Goal: Task Accomplishment & Management: Use online tool/utility

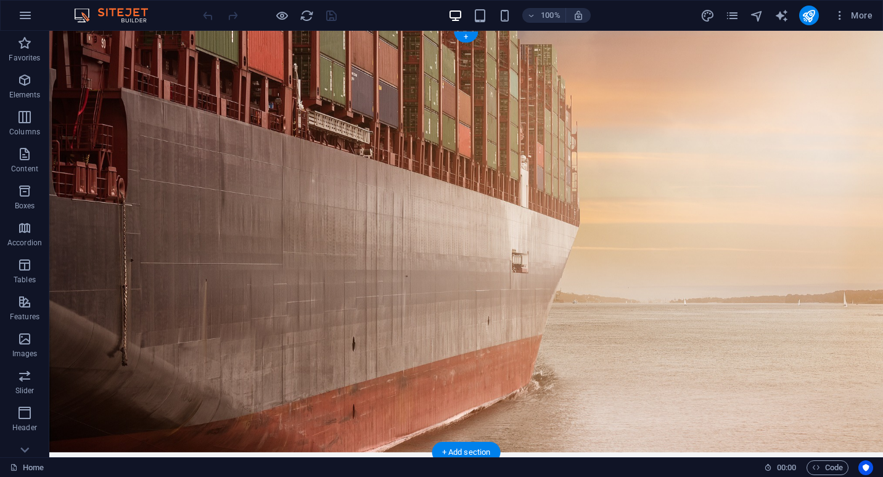
click at [626, 273] on figure at bounding box center [466, 242] width 834 height 422
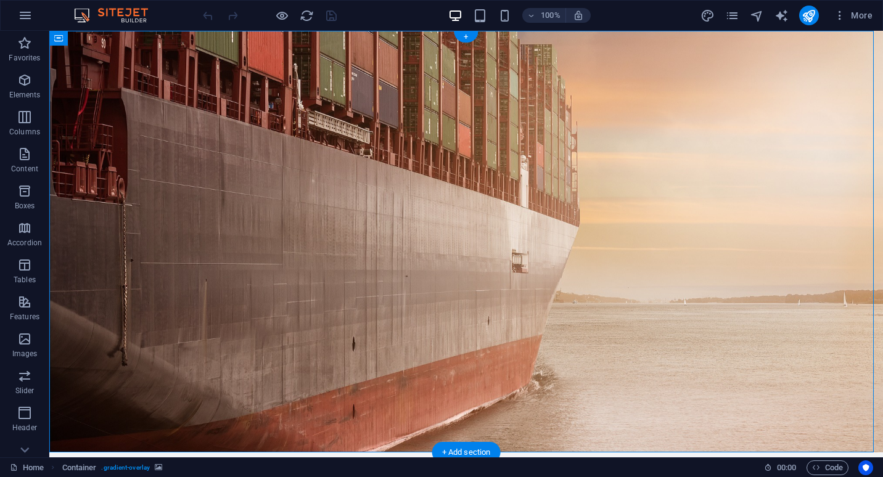
click at [626, 273] on figure at bounding box center [466, 242] width 834 height 422
select select "header"
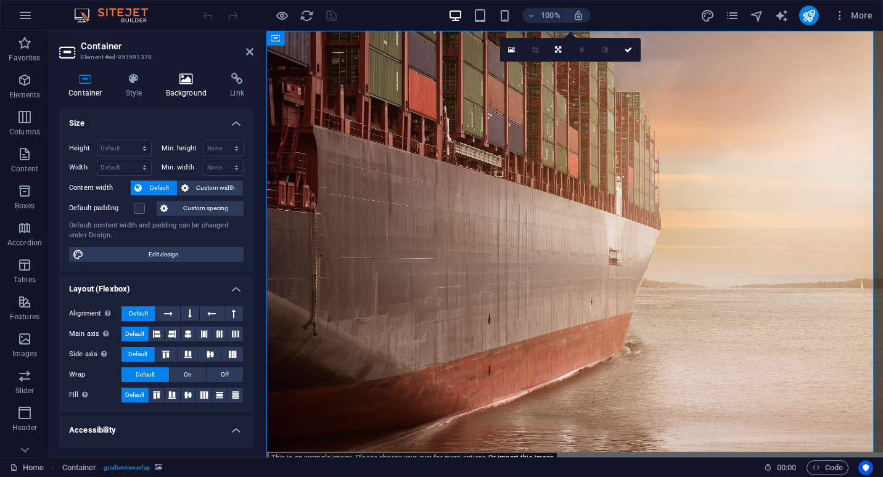
click at [178, 80] on icon at bounding box center [187, 79] width 60 height 12
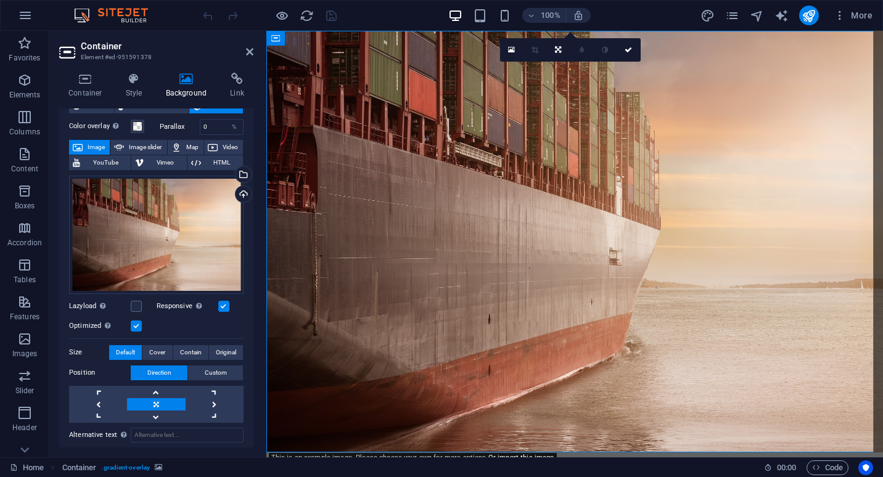
scroll to position [41, 0]
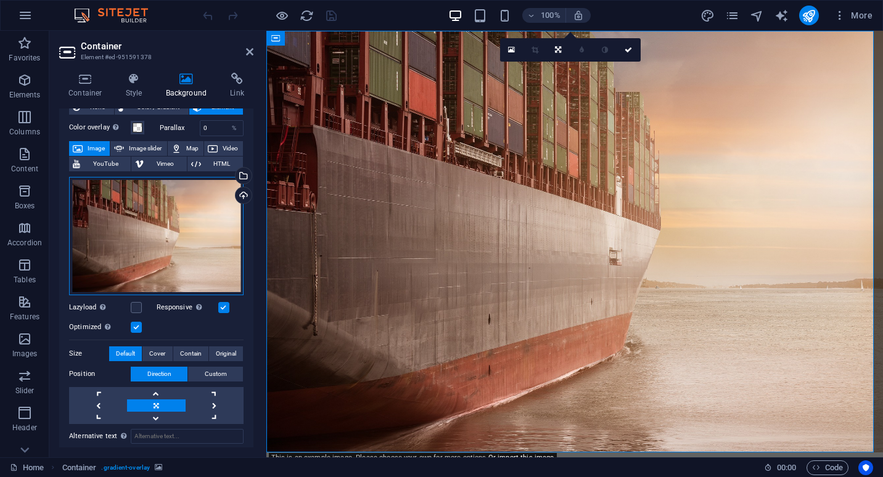
click at [171, 250] on div "Drag files here, click to choose files or select files from Files or our free s…" at bounding box center [156, 236] width 175 height 118
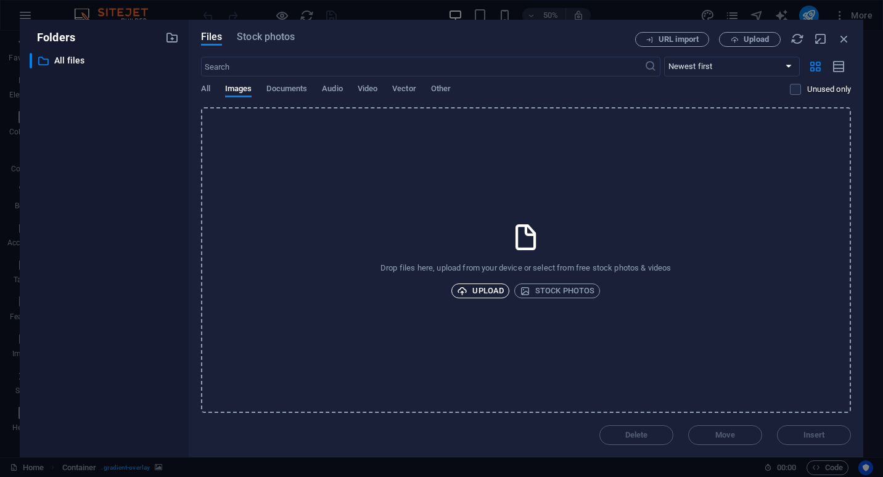
click at [475, 291] on span "Upload" at bounding box center [480, 291] width 47 height 15
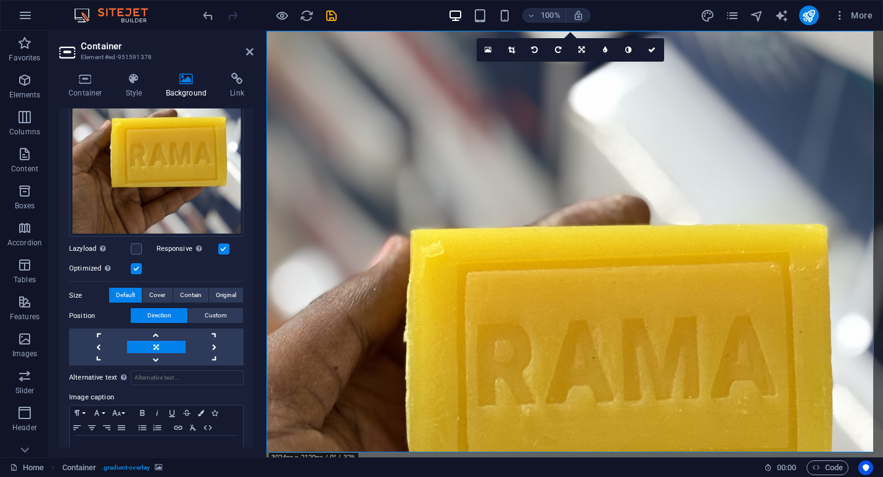
scroll to position [244, 0]
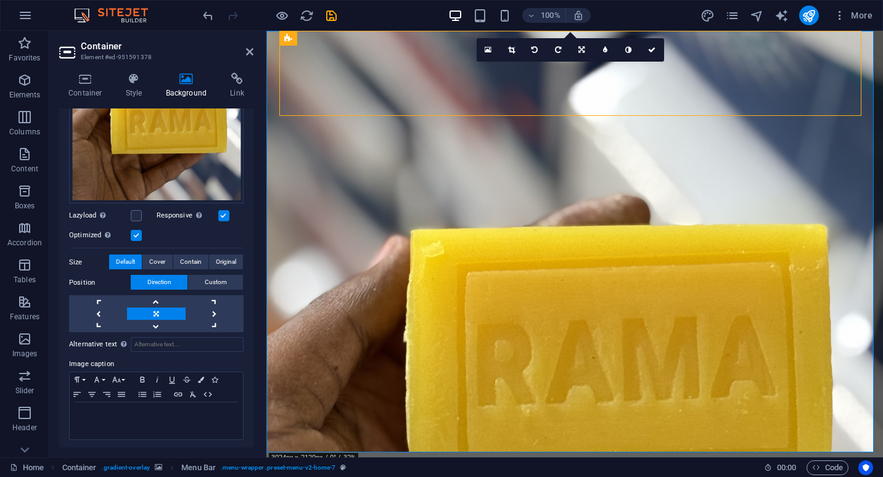
click at [743, 145] on figure at bounding box center [574, 242] width 617 height 422
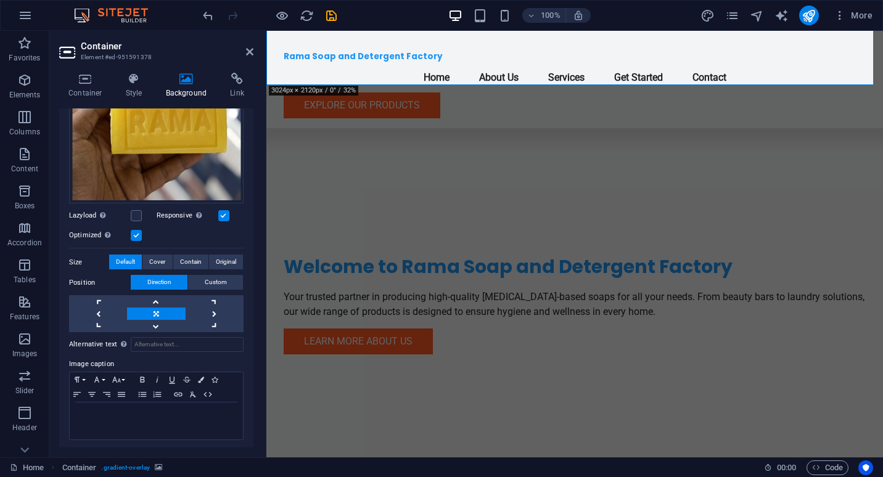
scroll to position [368, 0]
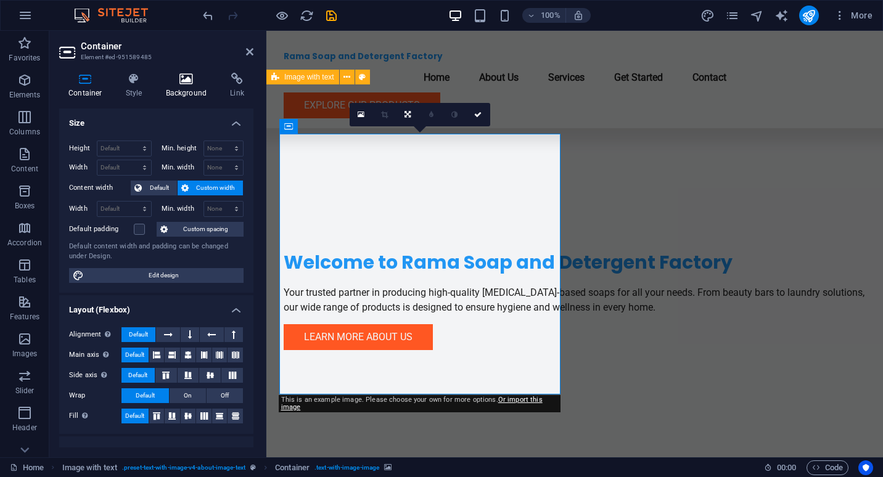
click at [191, 89] on h4 "Background" at bounding box center [189, 86] width 65 height 26
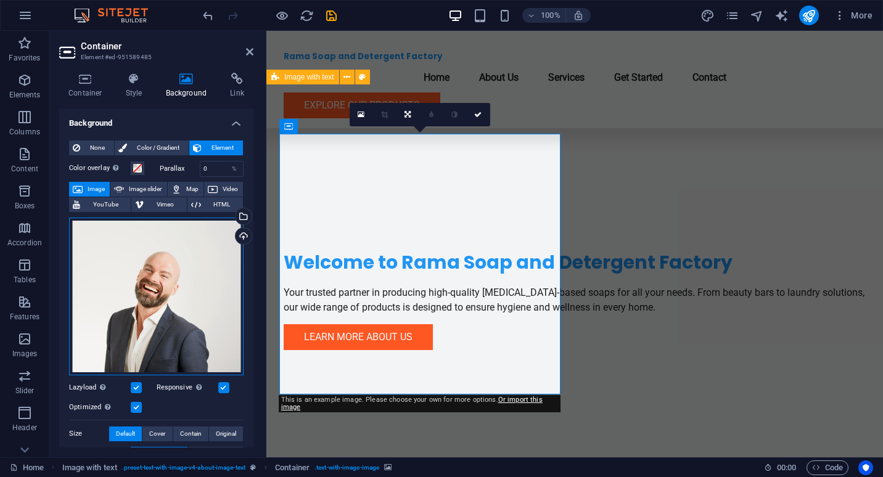
click at [172, 281] on div "Drag files here, click to choose files or select files from Files or our free s…" at bounding box center [156, 297] width 175 height 158
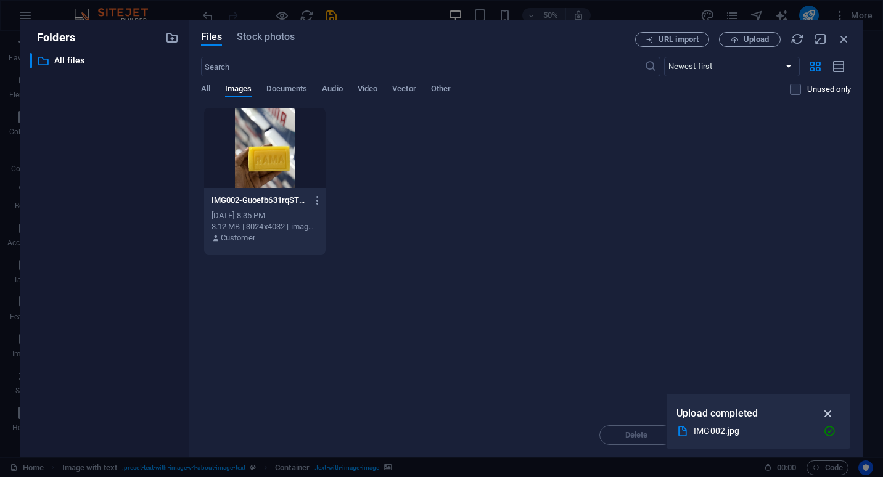
click at [830, 413] on icon "button" at bounding box center [829, 414] width 14 height 14
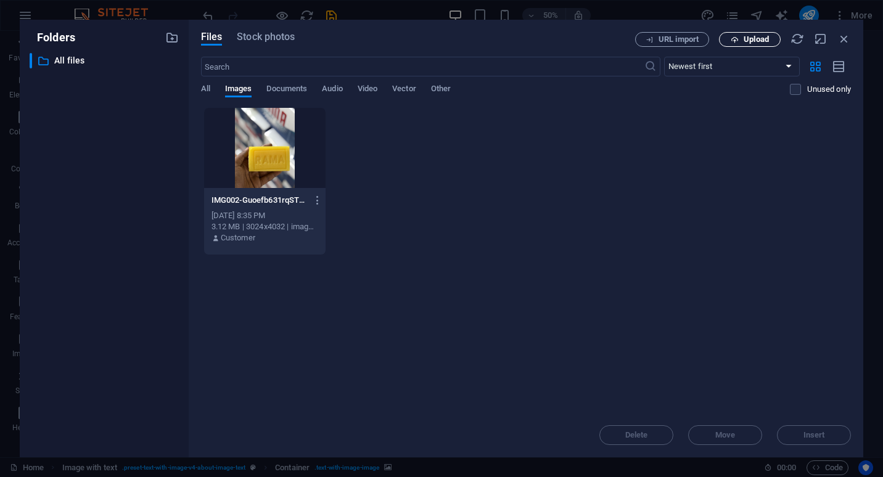
click at [731, 36] on icon "button" at bounding box center [735, 40] width 8 height 8
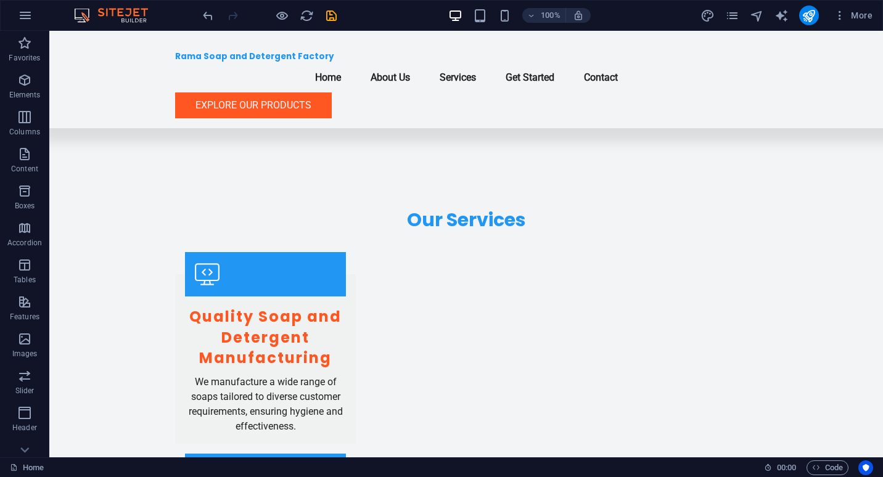
scroll to position [1335, 0]
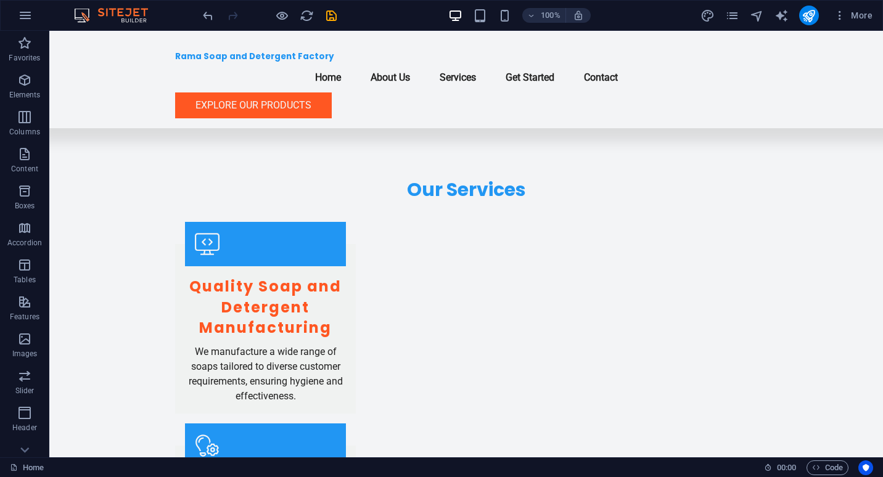
drag, startPoint x: 878, startPoint y: 189, endPoint x: 925, endPoint y: 506, distance: 320.6
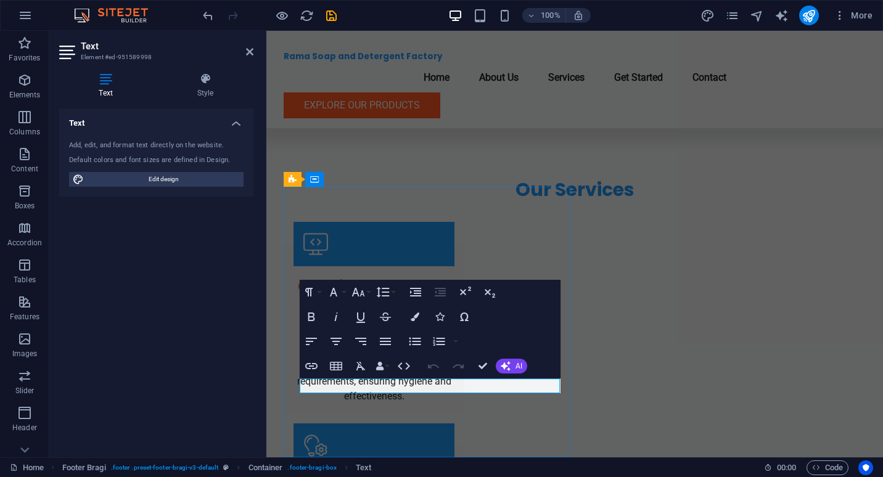
click at [186, 288] on div "Text Add, edit, and format text directly on the website. Default colors and fon…" at bounding box center [156, 278] width 194 height 339
click at [252, 56] on icon at bounding box center [249, 52] width 7 height 10
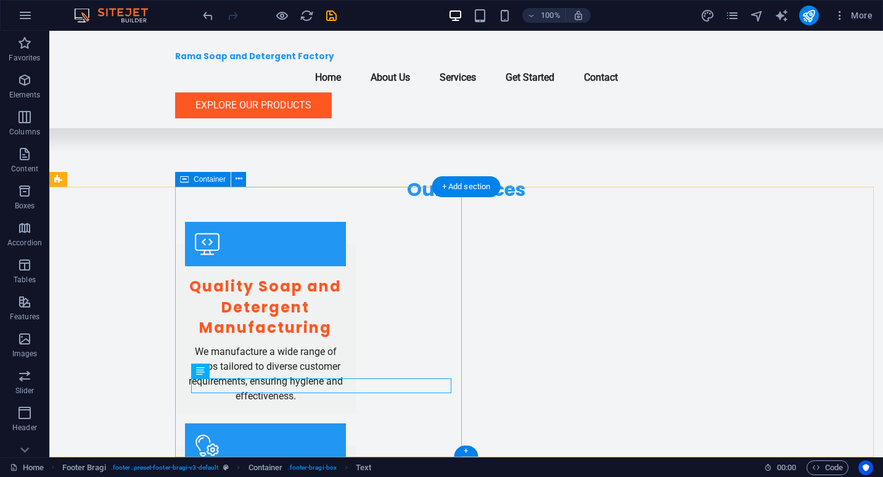
click at [237, 366] on icon at bounding box center [236, 371] width 7 height 13
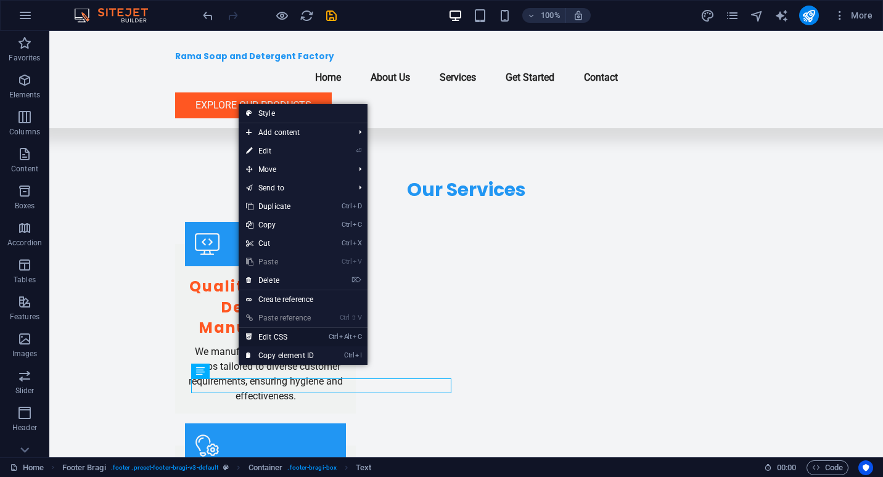
click at [265, 337] on link "Ctrl Alt C Edit CSS" at bounding box center [280, 337] width 83 height 19
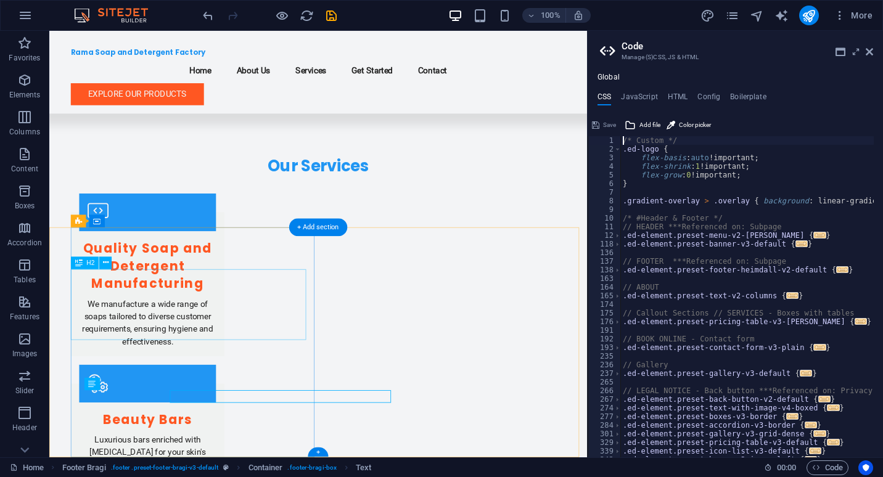
scroll to position [1260, 0]
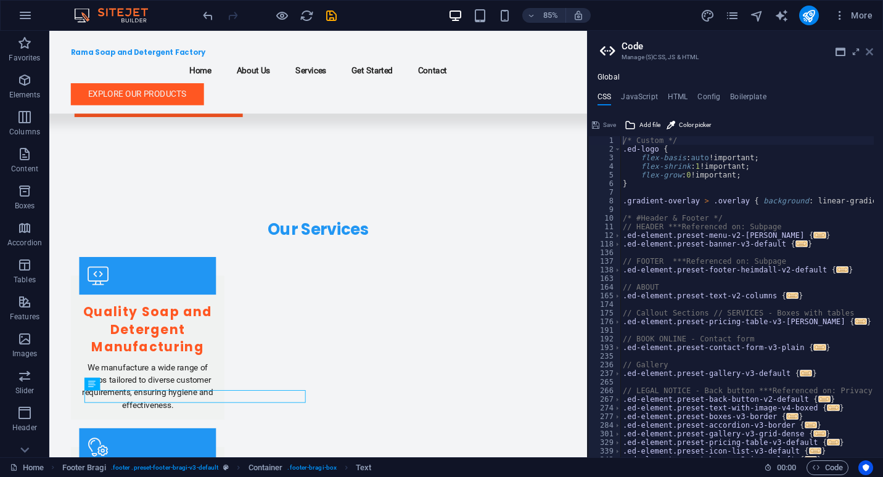
click at [869, 51] on icon at bounding box center [869, 52] width 7 height 10
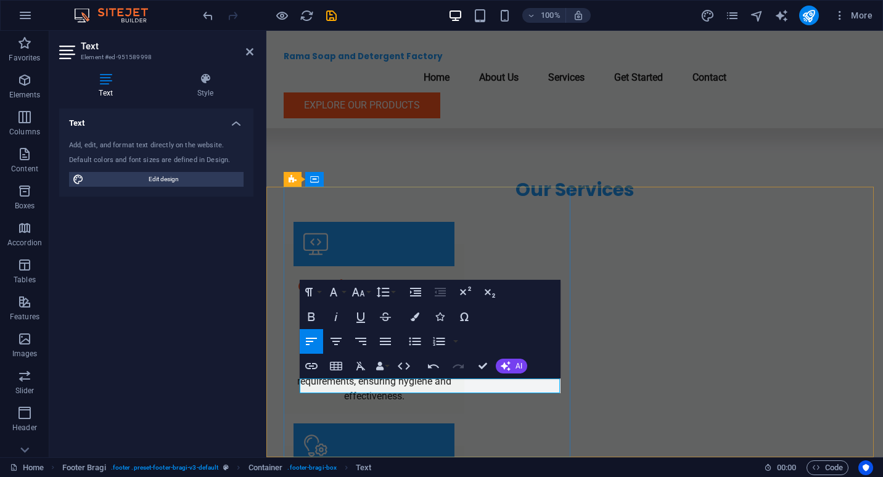
drag, startPoint x: 529, startPoint y: 384, endPoint x: 451, endPoint y: 384, distance: 78.3
drag, startPoint x: 451, startPoint y: 384, endPoint x: 384, endPoint y: 433, distance: 82.9
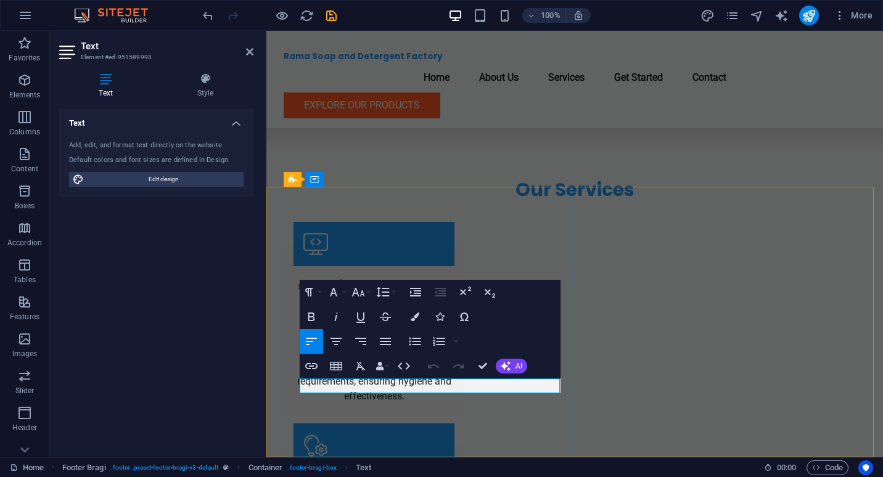
drag, startPoint x: 397, startPoint y: 386, endPoint x: 524, endPoint y: 378, distance: 128.0
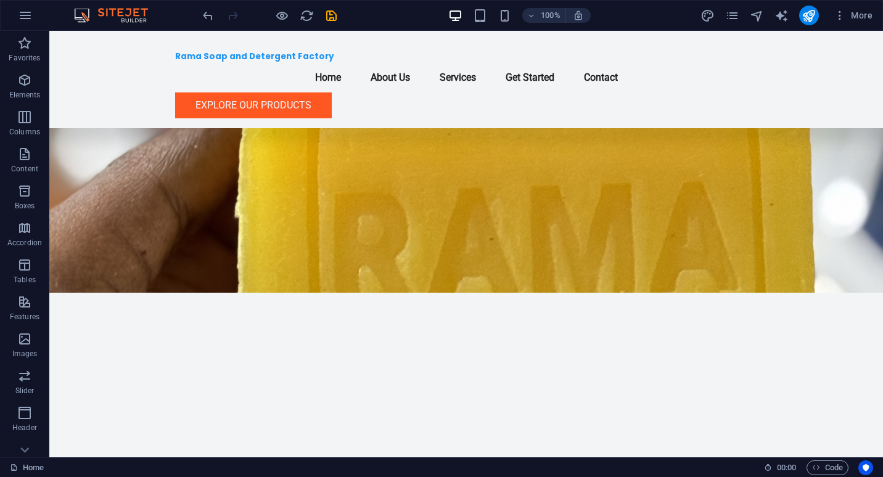
scroll to position [0, 0]
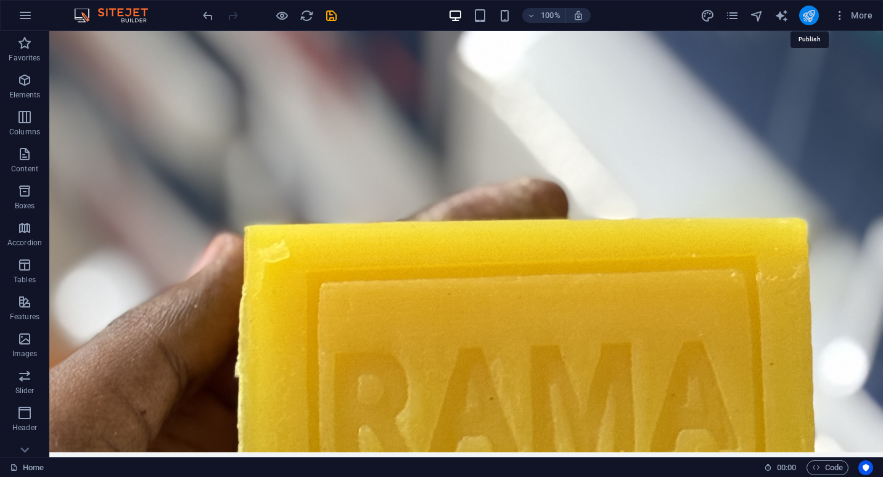
click at [807, 19] on icon "publish" at bounding box center [809, 16] width 14 height 14
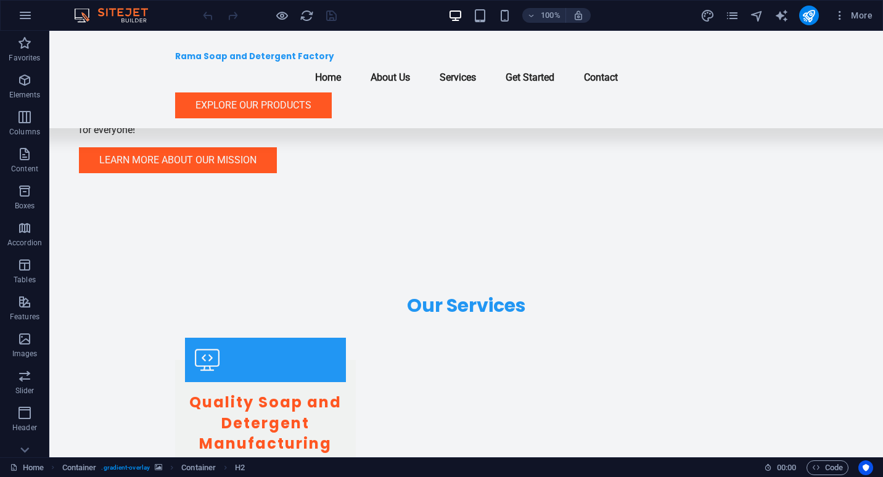
scroll to position [1335, 0]
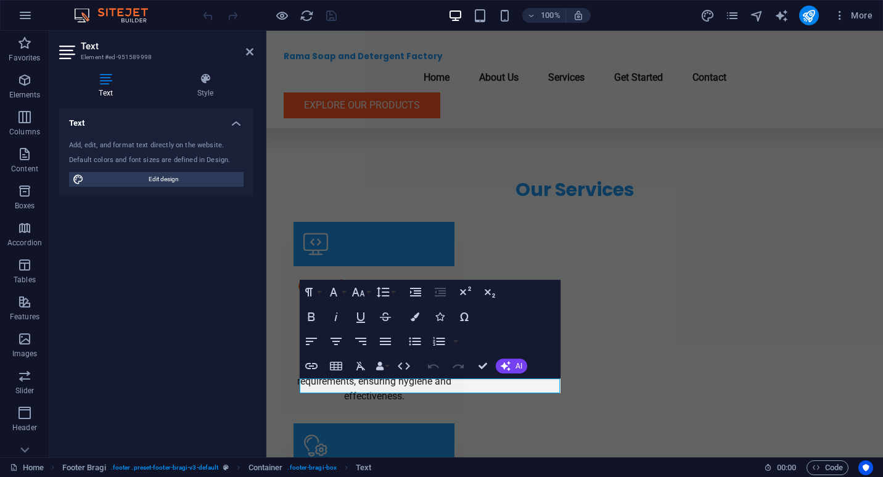
click at [237, 128] on h4 "Text" at bounding box center [156, 120] width 194 height 22
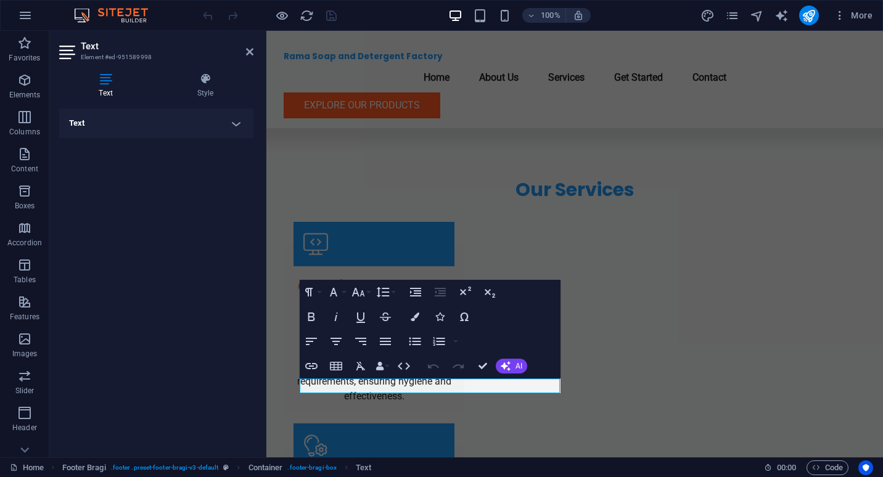
click at [237, 128] on h4 "Text" at bounding box center [156, 124] width 194 height 30
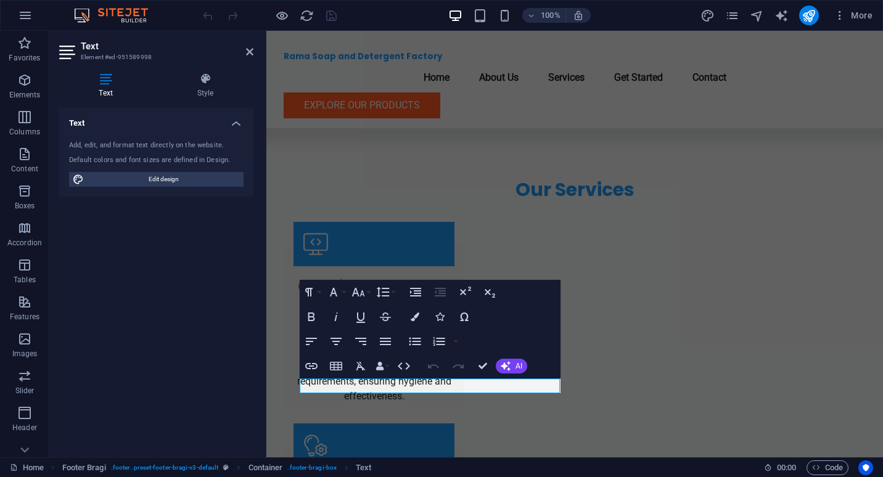
click at [93, 157] on div "Default colors and font sizes are defined in Design." at bounding box center [156, 160] width 175 height 10
click at [167, 182] on span "Edit design" at bounding box center [164, 179] width 152 height 15
select select "px"
select select "200"
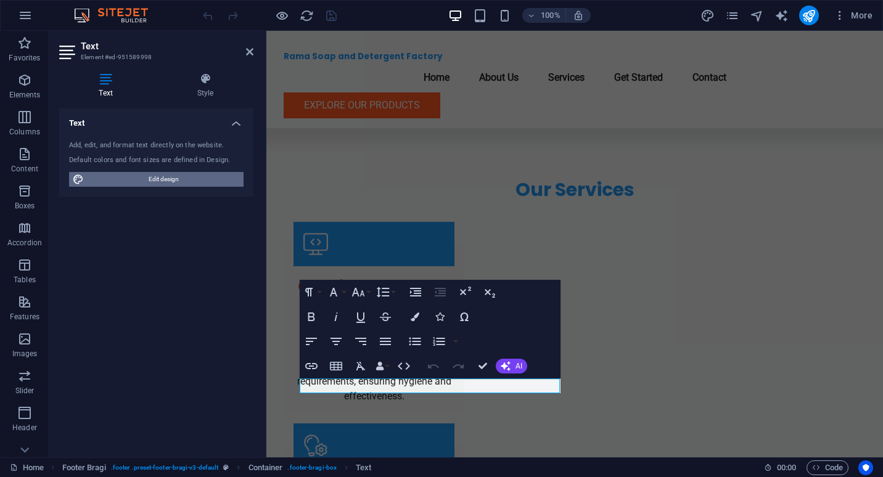
select select "px"
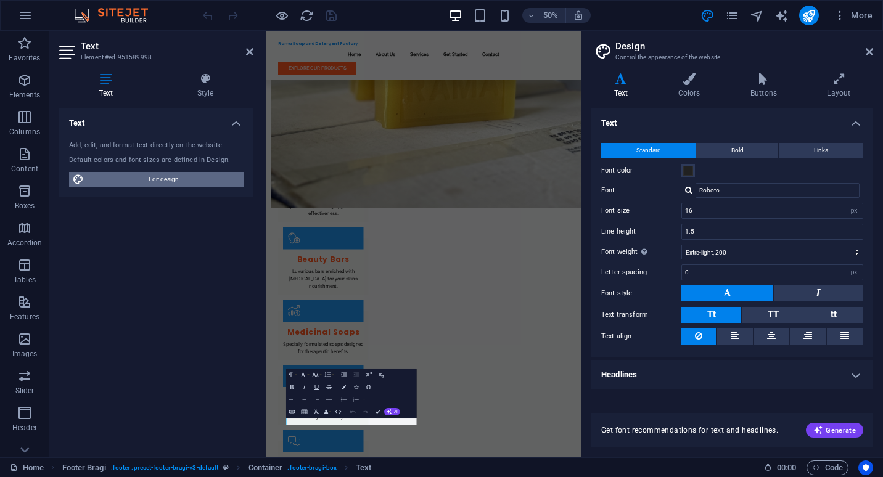
scroll to position [908, 0]
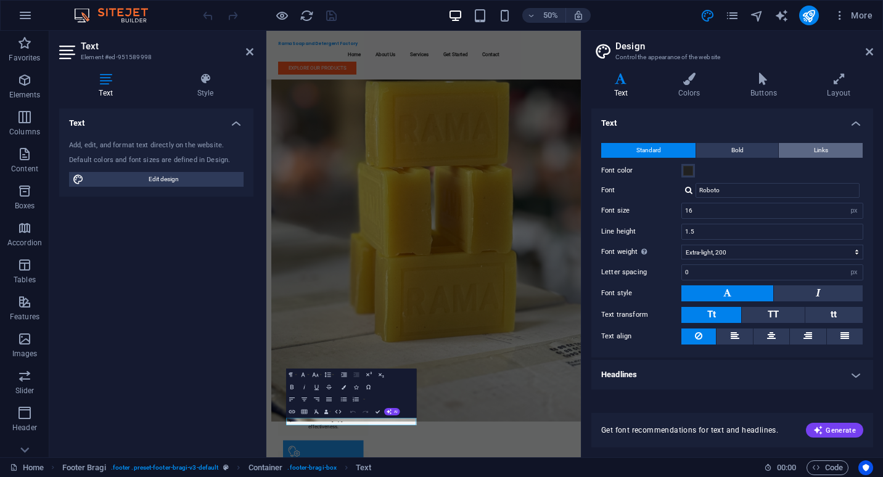
click at [822, 149] on span "Links" at bounding box center [821, 150] width 14 height 15
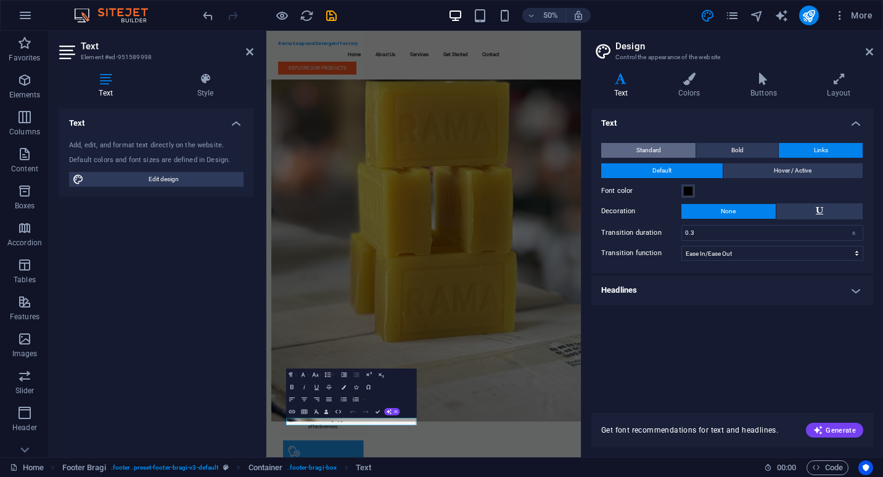
click at [666, 147] on button "Standard" at bounding box center [648, 150] width 94 height 15
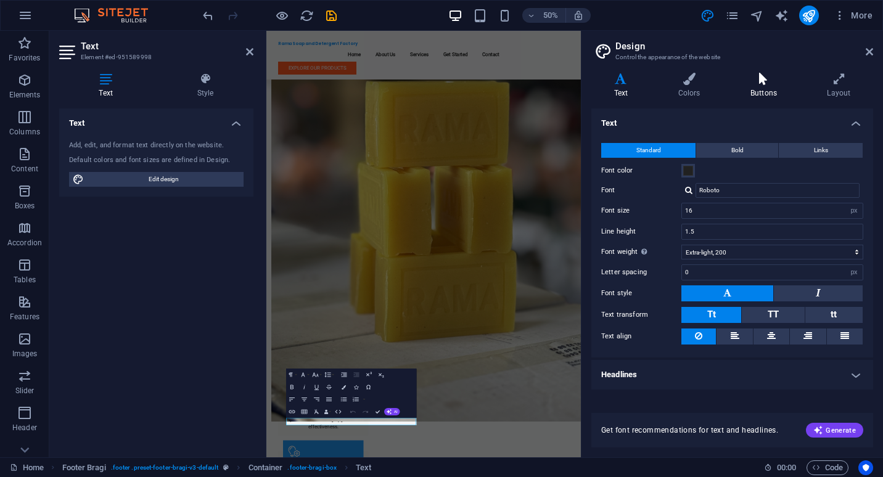
click at [751, 84] on icon at bounding box center [764, 79] width 72 height 12
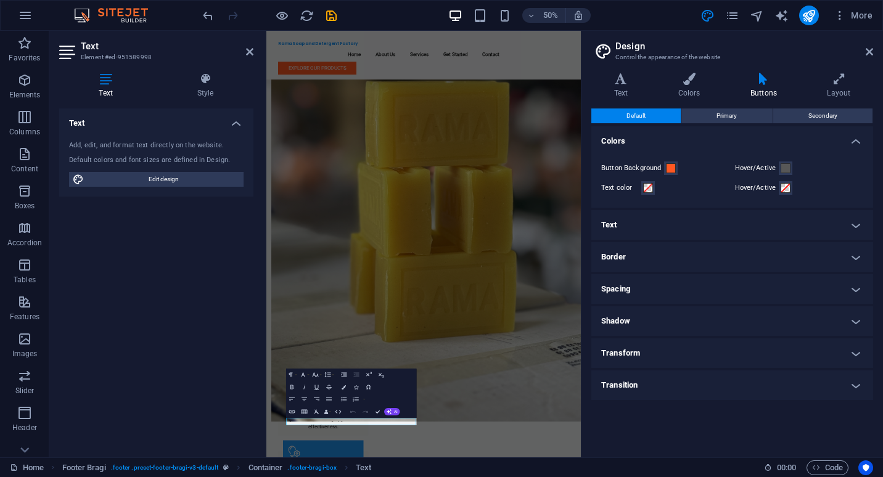
click at [674, 226] on h4 "Text" at bounding box center [733, 225] width 282 height 30
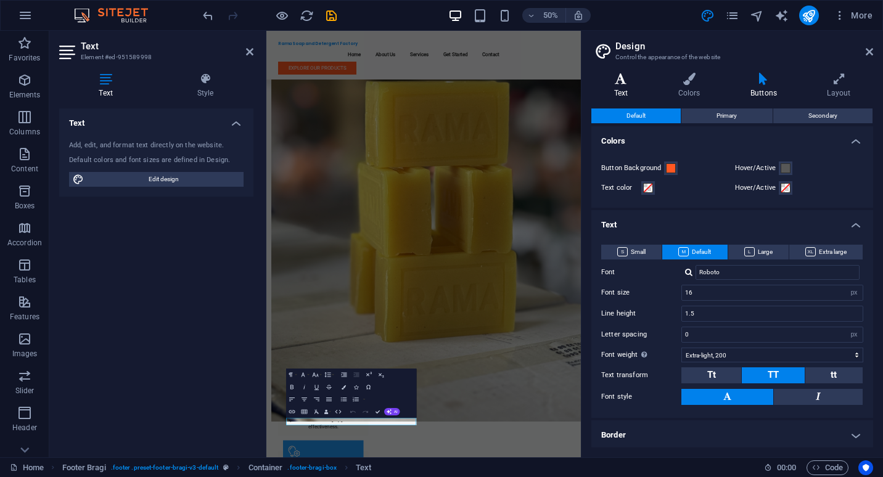
click at [626, 91] on h4 "Text" at bounding box center [624, 86] width 64 height 26
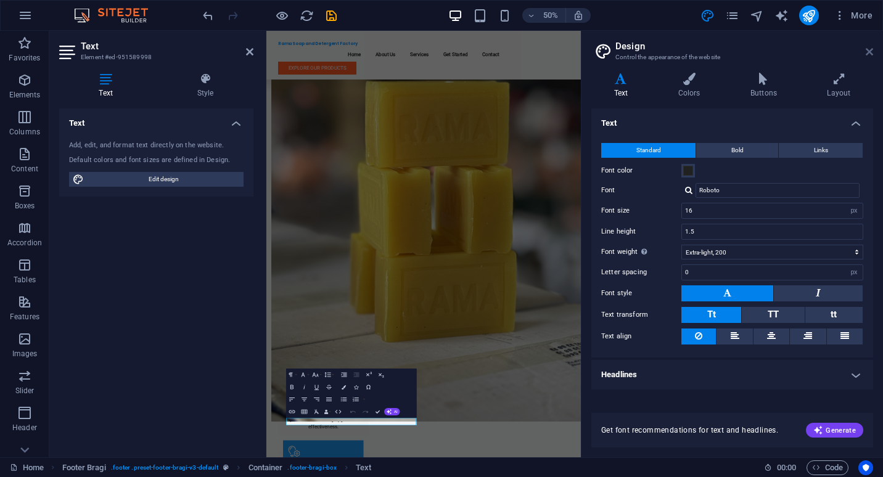
click at [869, 51] on icon at bounding box center [869, 52] width 7 height 10
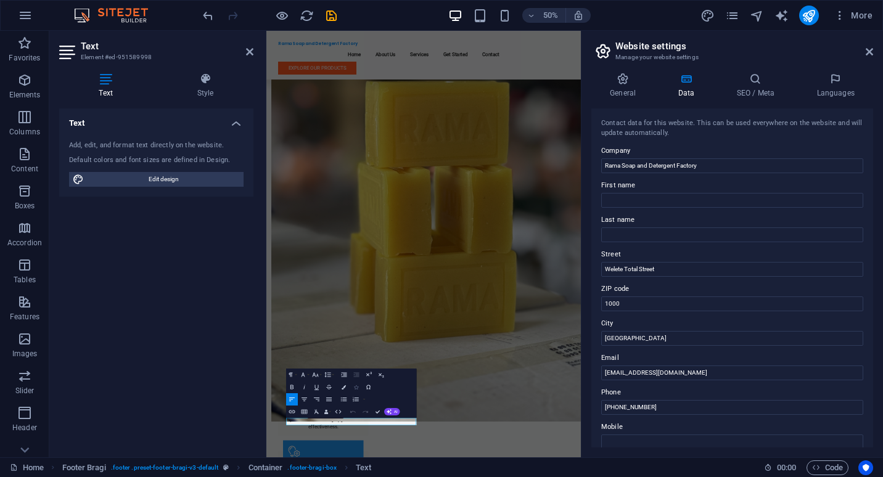
drag, startPoint x: 91, startPoint y: 356, endPoint x: 358, endPoint y: 387, distance: 268.3
click at [358, 387] on button "Icons" at bounding box center [356, 387] width 12 height 12
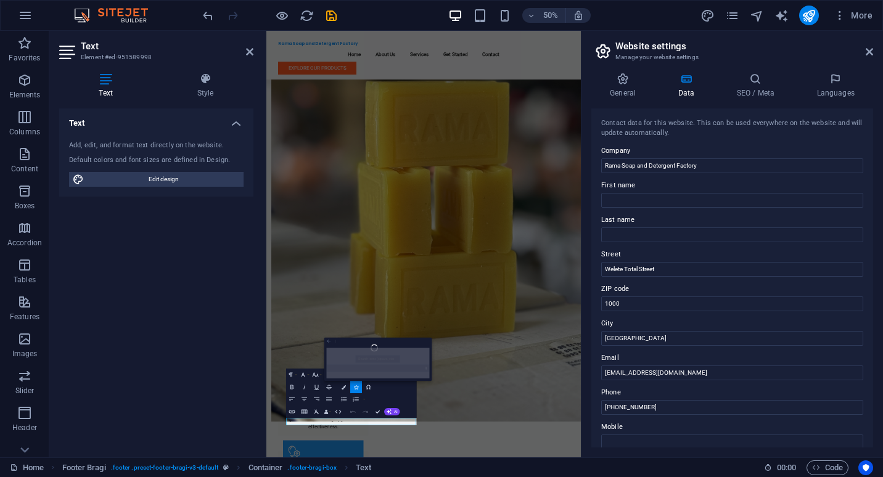
click at [329, 340] on icon "button" at bounding box center [329, 340] width 6 height 7
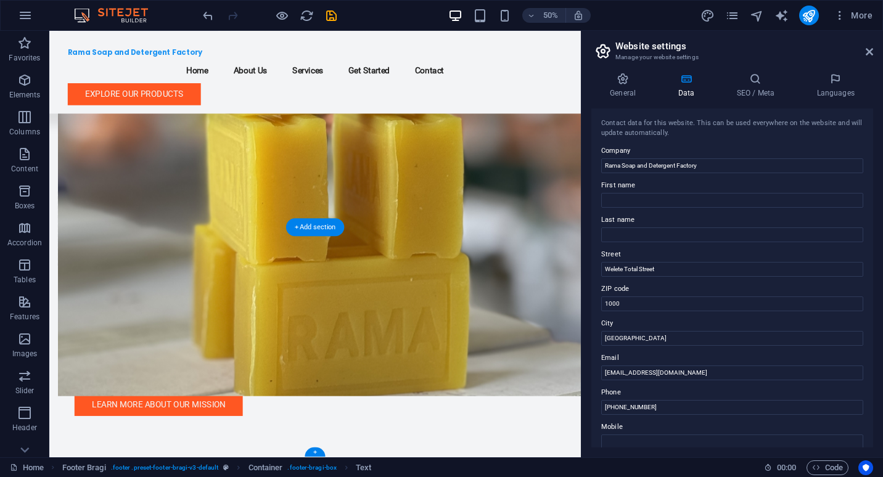
scroll to position [1260, 0]
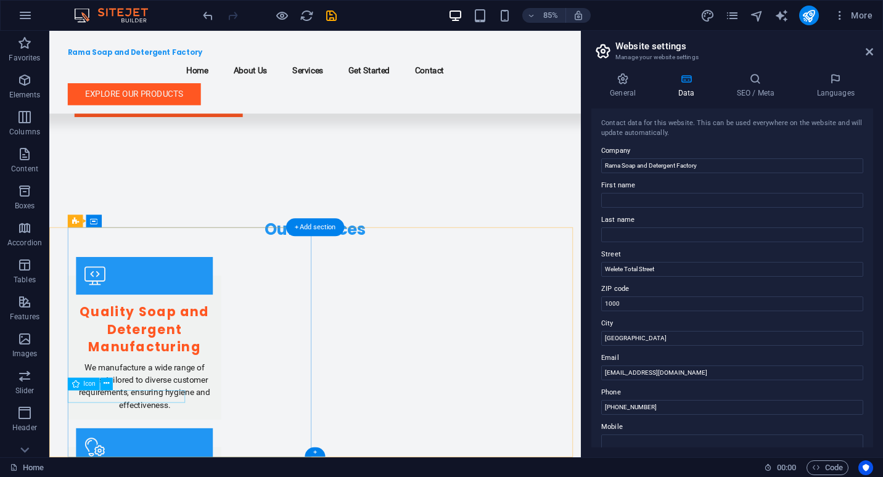
select select "xMidYMid"
select select "px"
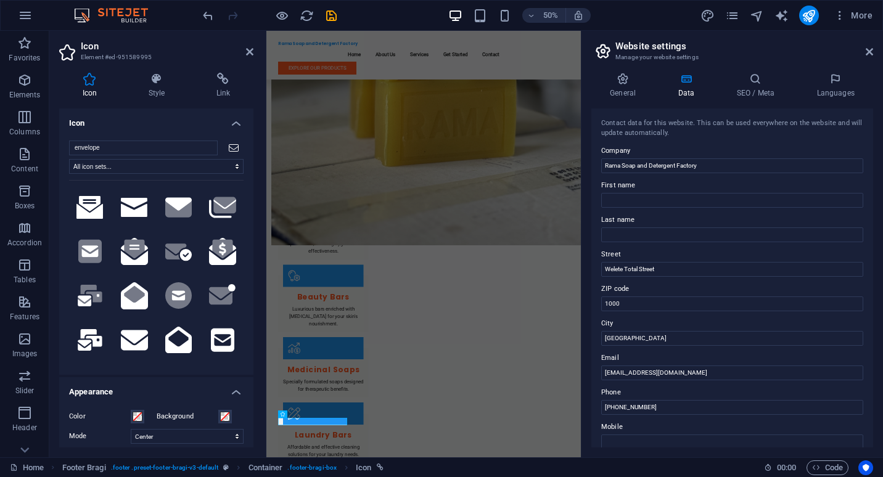
scroll to position [908, 0]
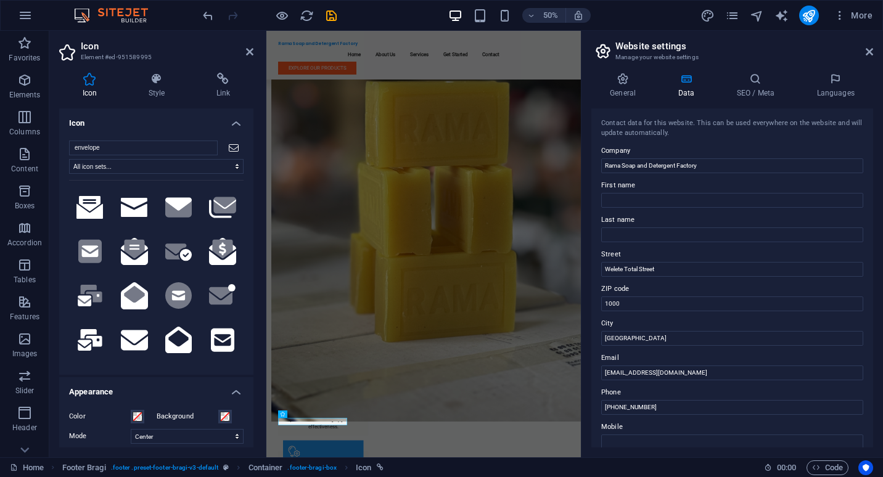
type input "M"
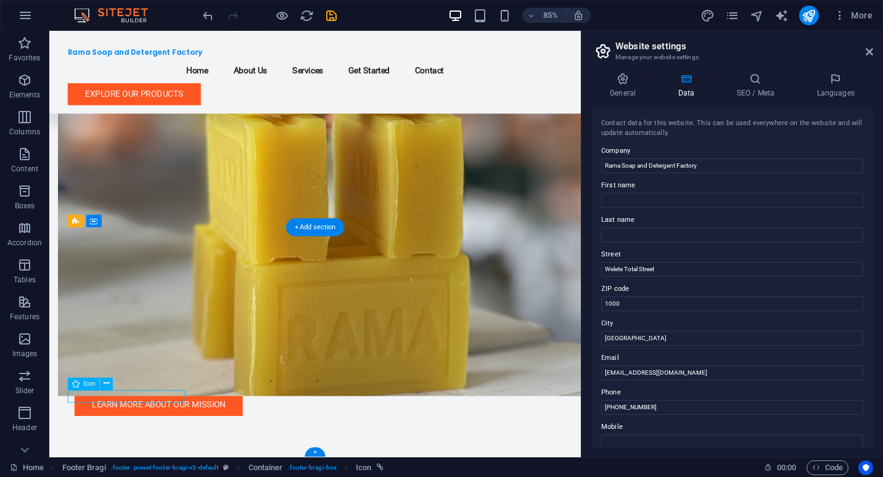
select select "xMidYMid"
select select "px"
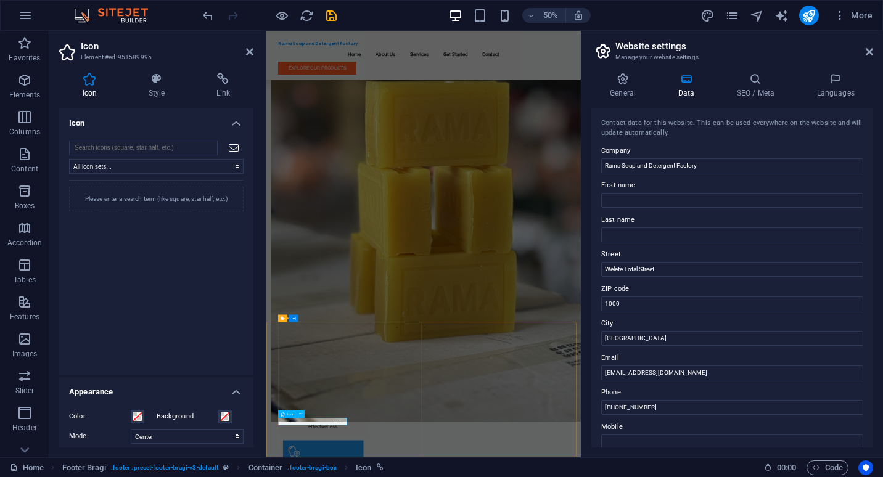
drag, startPoint x: 250, startPoint y: 258, endPoint x: 254, endPoint y: 282, distance: 24.3
click at [254, 282] on div "Icon Style Link Icon All icon sets... IcoFont Ionicons FontAwesome Brands FontA…" at bounding box center [156, 260] width 214 height 395
drag, startPoint x: 254, startPoint y: 282, endPoint x: 258, endPoint y: 270, distance: 12.7
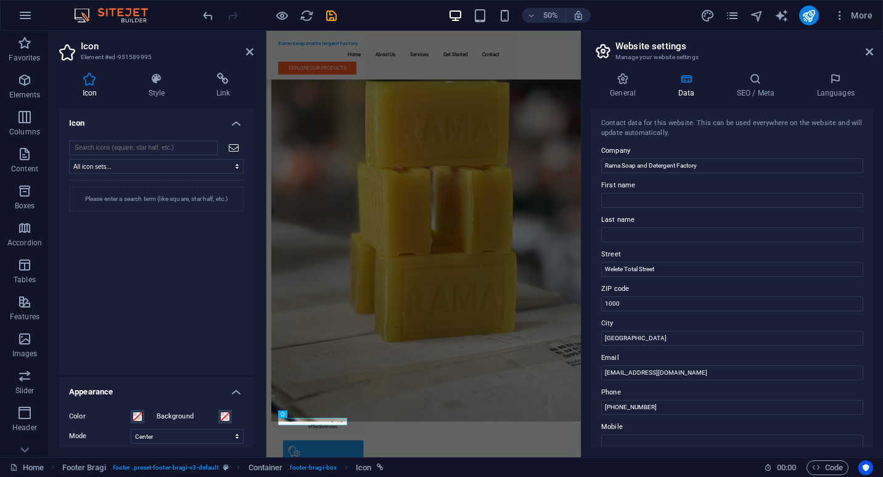
click at [258, 270] on div "Icon Style Link Icon All icon sets... IcoFont Ionicons FontAwesome Brands FontA…" at bounding box center [156, 260] width 214 height 395
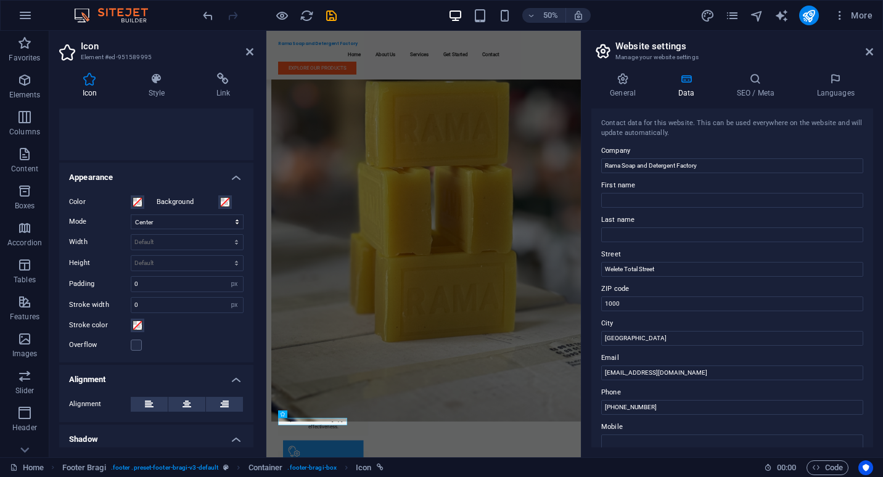
scroll to position [308, 0]
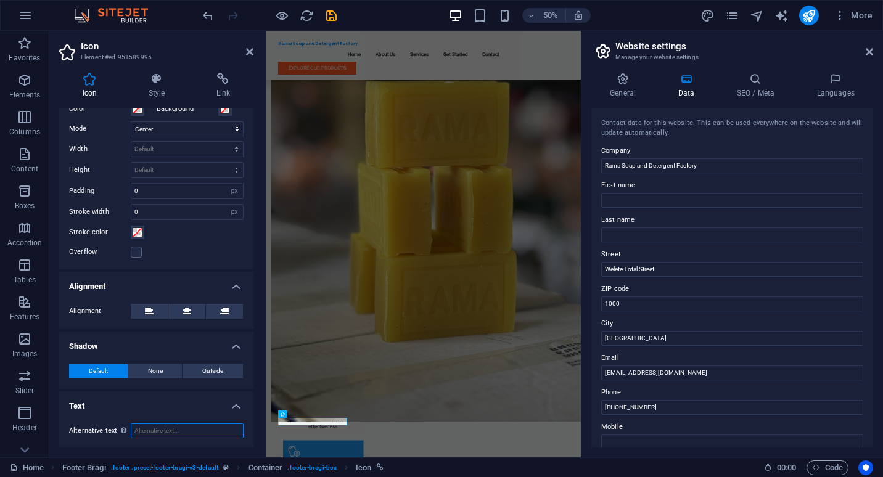
click at [164, 430] on input "Alternative text The alternative text is used by devices that cannot display im…" at bounding box center [187, 431] width 113 height 15
type input "m"
click at [246, 49] on icon at bounding box center [249, 52] width 7 height 10
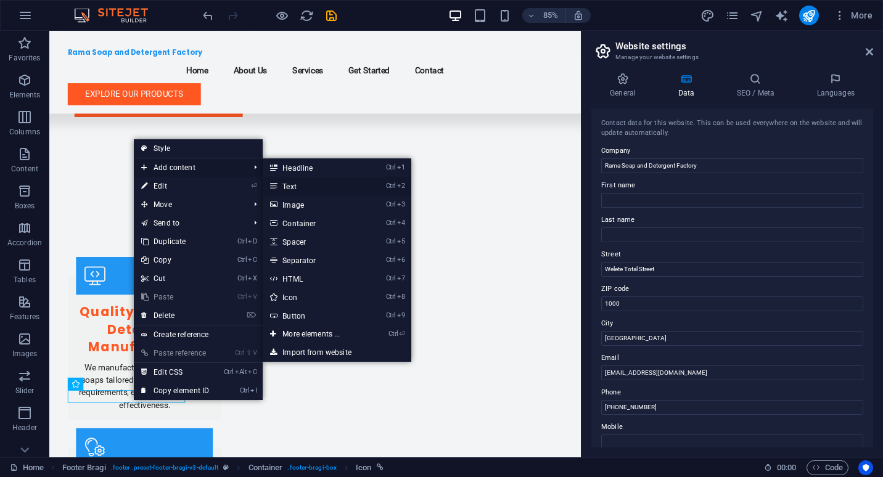
click at [289, 184] on link "Ctrl 2 Text" at bounding box center [314, 186] width 102 height 19
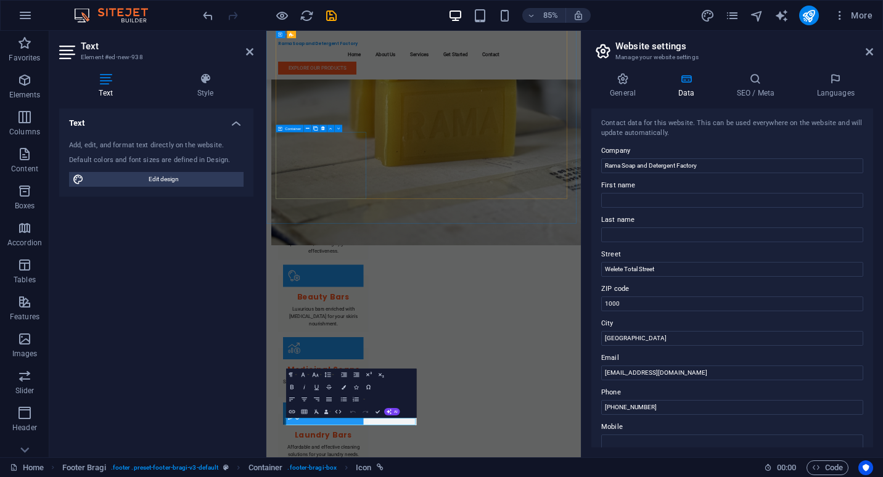
scroll to position [908, 0]
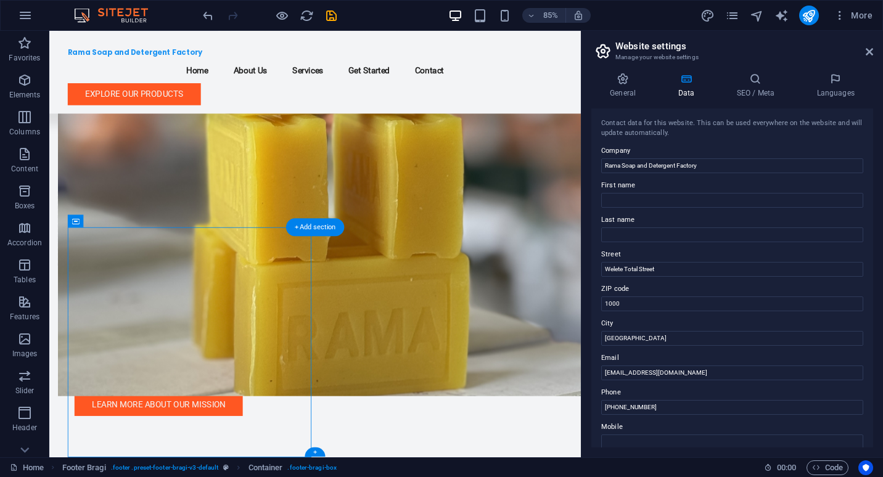
scroll to position [1260, 0]
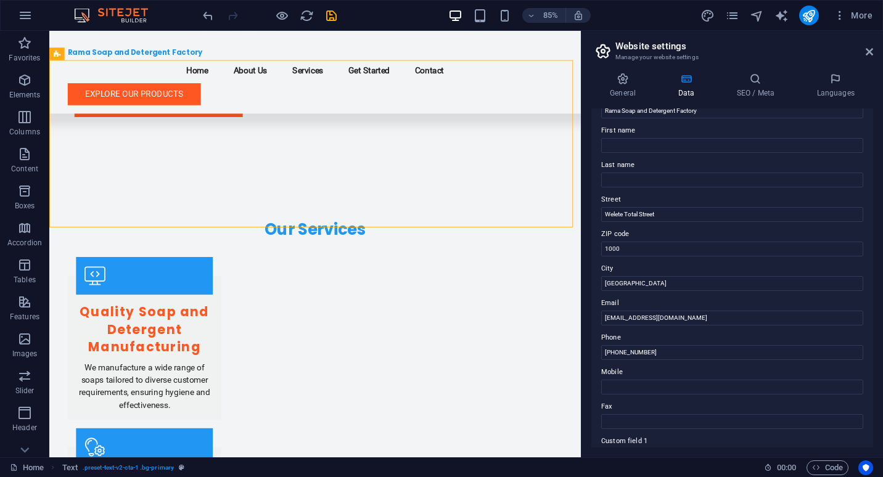
scroll to position [57, 0]
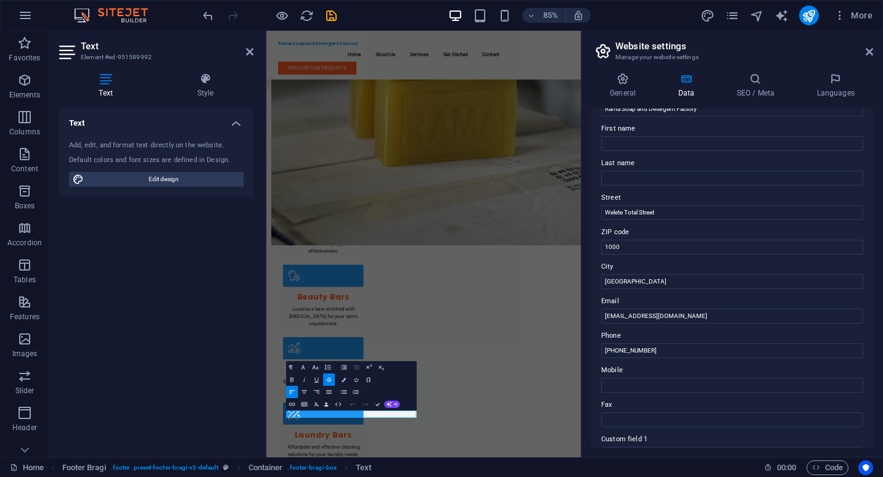
scroll to position [908, 0]
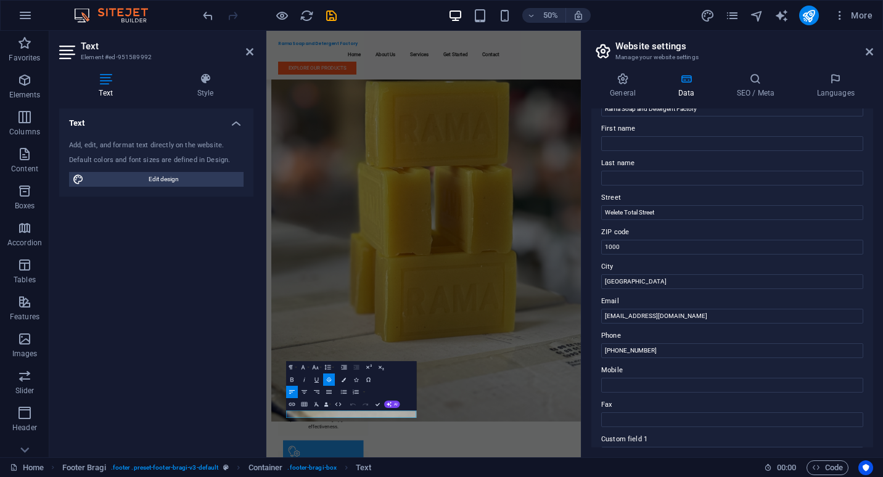
click at [328, 377] on icon "button" at bounding box center [328, 379] width 7 height 7
click at [685, 320] on input "[EMAIL_ADDRESS][DOMAIN_NAME]" at bounding box center [732, 316] width 262 height 15
type input "i"
type input "r"
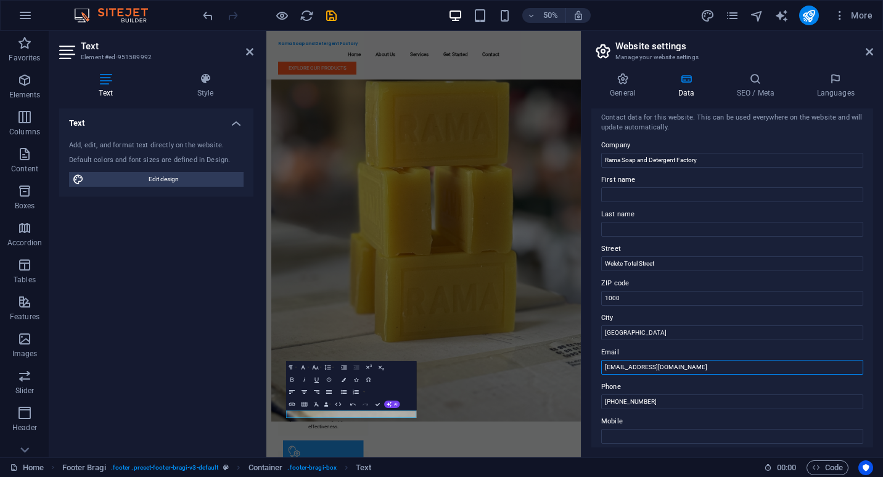
scroll to position [0, 0]
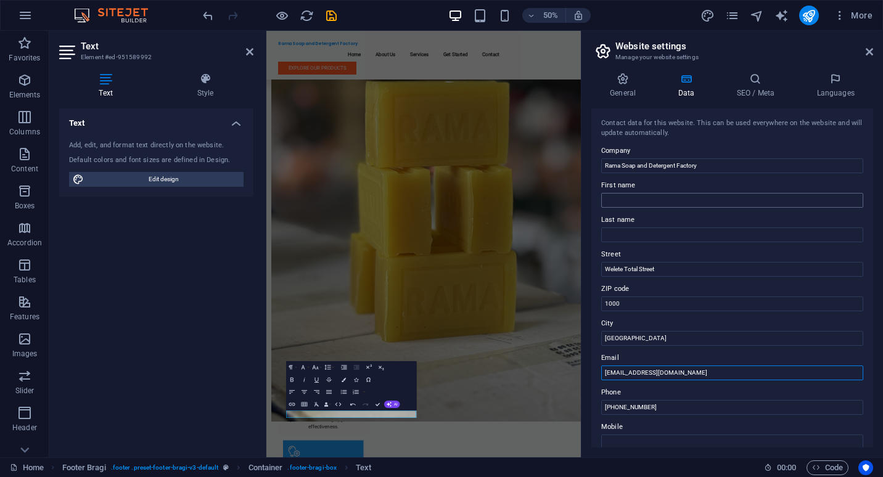
type input "[EMAIL_ADDRESS][DOMAIN_NAME]"
click at [628, 196] on input "First name" at bounding box center [732, 200] width 262 height 15
type input "Melis"
click at [622, 237] on input "Last name" at bounding box center [732, 235] width 262 height 15
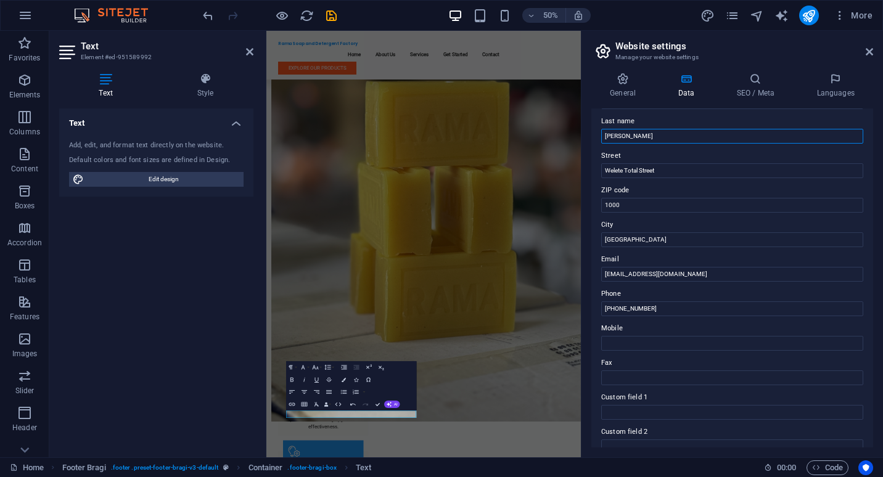
scroll to position [97, 0]
type input "[PERSON_NAME]"
click at [659, 308] on input "[PHONE_NUMBER]" at bounding box center [732, 310] width 262 height 15
click at [626, 313] on input "[PHONE_NUMBER]" at bounding box center [732, 310] width 262 height 15
type input "[PHONE_NUMBER]"
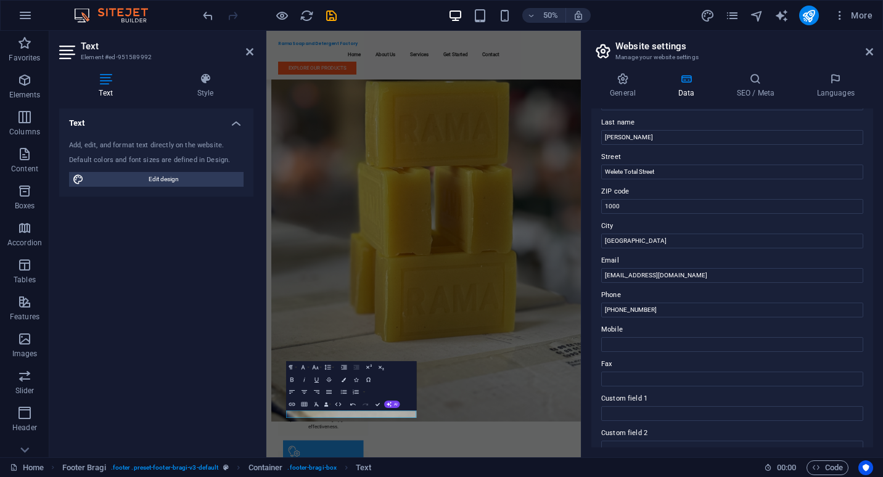
click at [624, 318] on div "Contact data for this website. This can be used everywhere on the website and w…" at bounding box center [733, 278] width 282 height 339
click at [624, 313] on input "[PHONE_NUMBER]" at bounding box center [732, 310] width 262 height 15
click at [634, 315] on input "[PHONE_NUMBER]" at bounding box center [732, 310] width 262 height 15
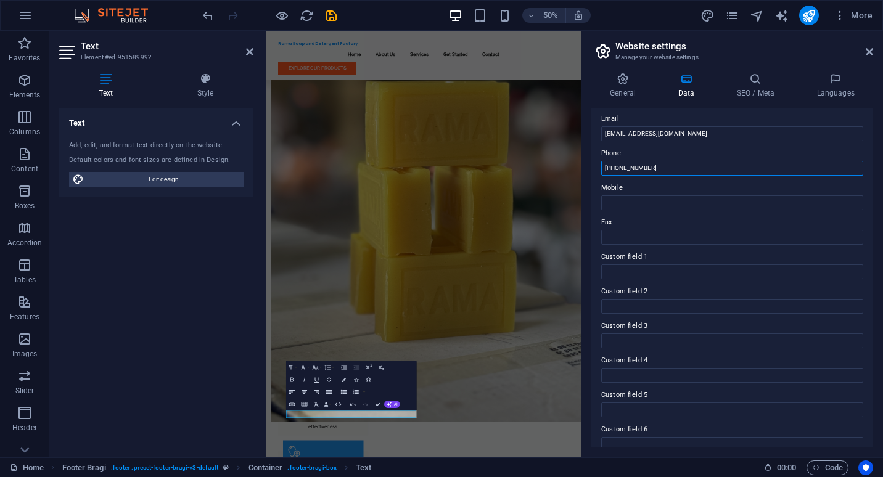
scroll to position [253, 0]
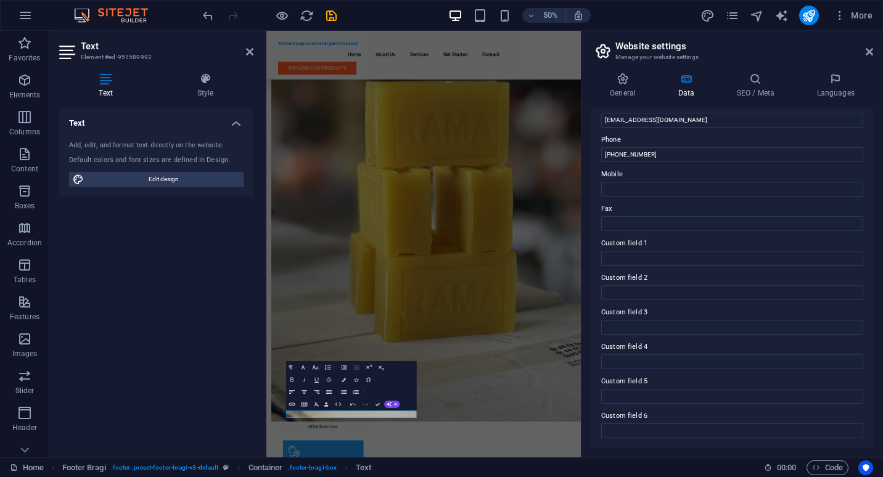
drag, startPoint x: 869, startPoint y: 390, endPoint x: 870, endPoint y: 99, distance: 291.2
click at [870, 99] on div "General Data SEO / Meta Languages Website name [DOMAIN_NAME] Logo Drag files he…" at bounding box center [733, 260] width 282 height 375
drag, startPoint x: 874, startPoint y: 355, endPoint x: 872, endPoint y: 189, distance: 166.0
click at [872, 189] on div "General Data SEO / Meta Languages Website name [DOMAIN_NAME] Logo Drag files he…" at bounding box center [733, 260] width 302 height 395
click at [209, 416] on div "Text Add, edit, and format text directly on the website. Default colors and fon…" at bounding box center [156, 278] width 194 height 339
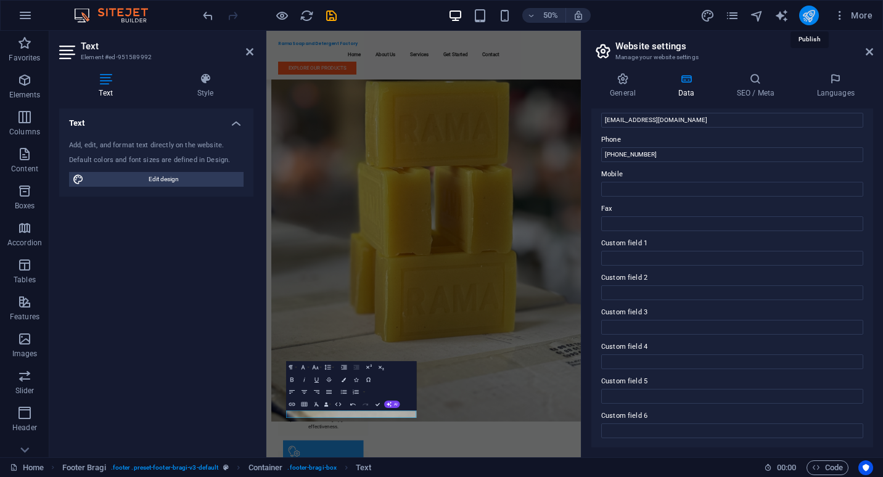
click at [810, 19] on icon "publish" at bounding box center [809, 16] width 14 height 14
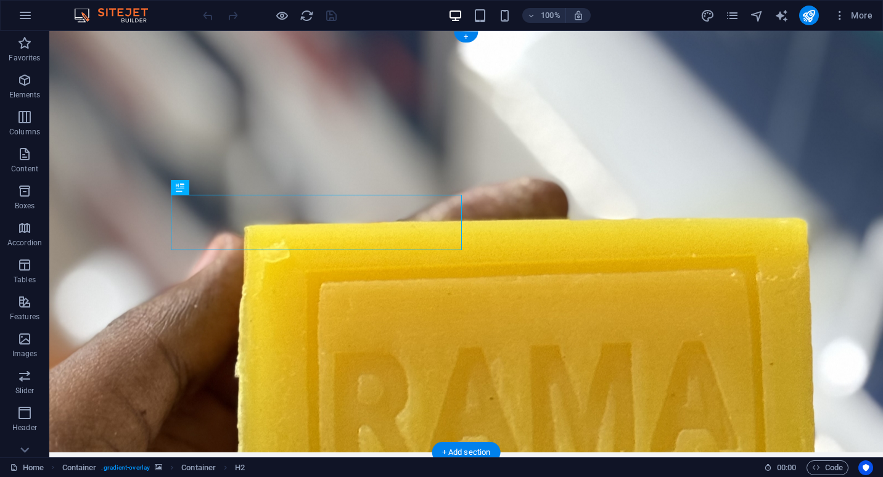
click at [94, 221] on figure at bounding box center [466, 242] width 834 height 422
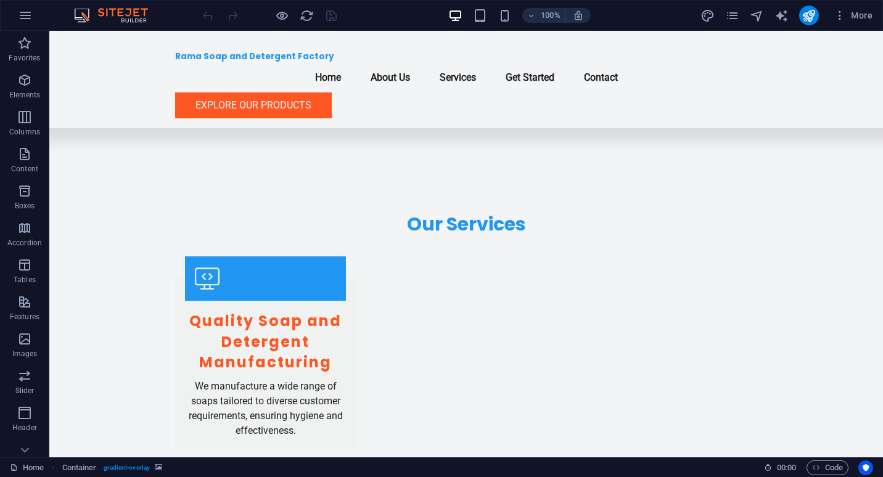
scroll to position [1335, 0]
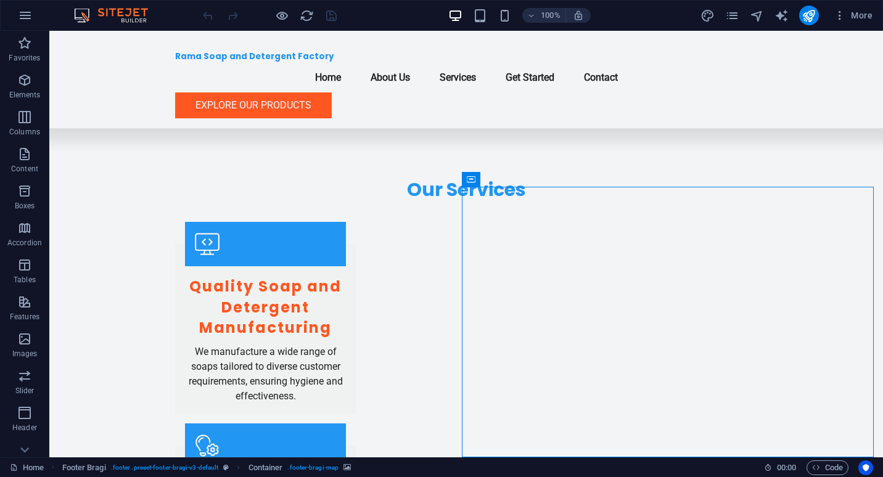
select select "px"
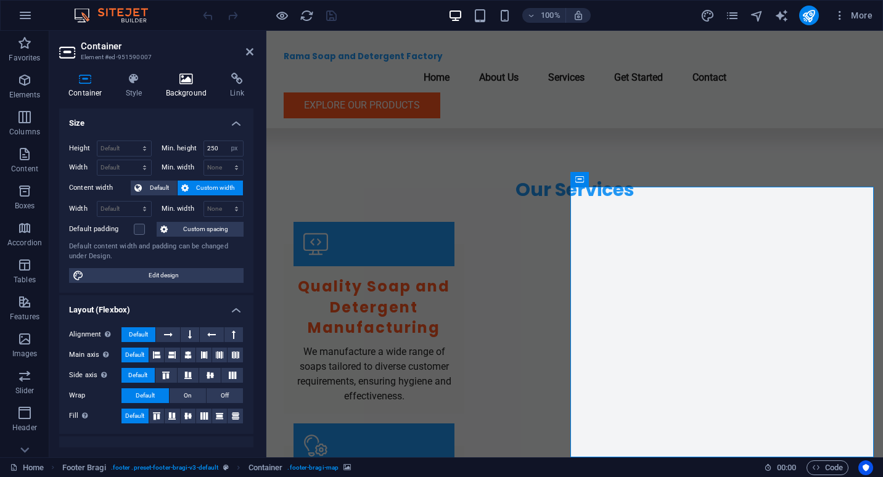
click at [178, 92] on h4 "Background" at bounding box center [189, 86] width 65 height 26
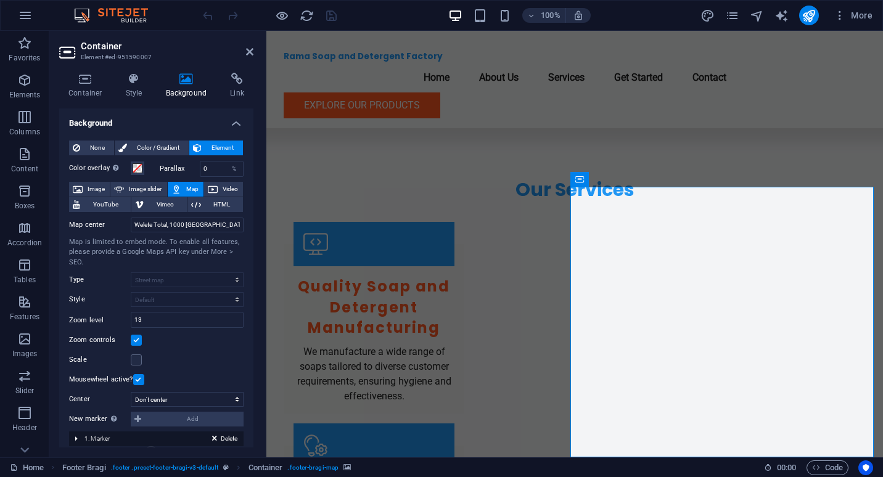
click at [181, 191] on button "Map" at bounding box center [186, 189] width 36 height 15
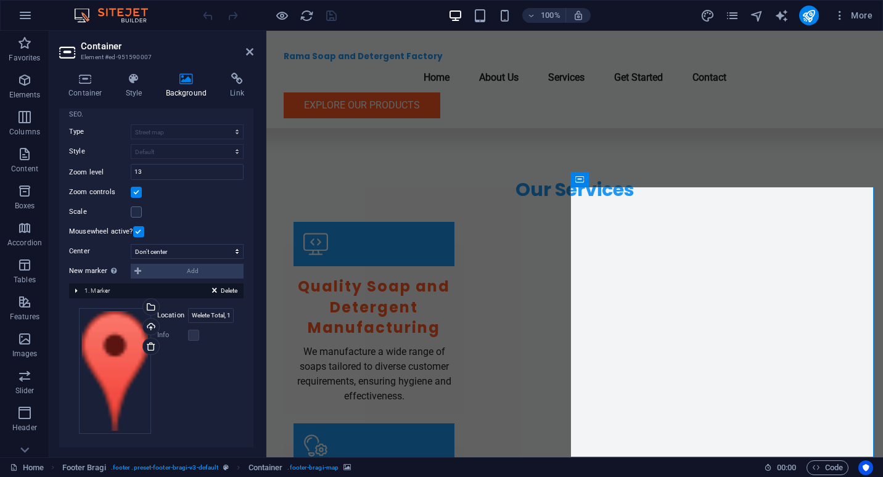
scroll to position [152, 0]
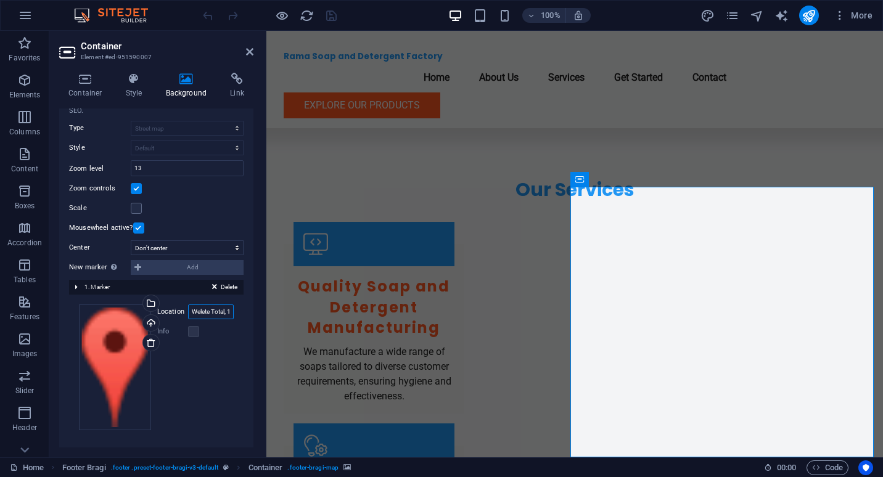
click at [194, 315] on input "Welete Total, 1000 Addis Ababa" at bounding box center [211, 312] width 46 height 15
click at [217, 313] on input "Welete Total, 1000 Addis Ababa" at bounding box center [211, 312] width 46 height 15
click at [190, 329] on label at bounding box center [193, 331] width 11 height 11
click at [194, 337] on div "Info" at bounding box center [195, 331] width 76 height 15
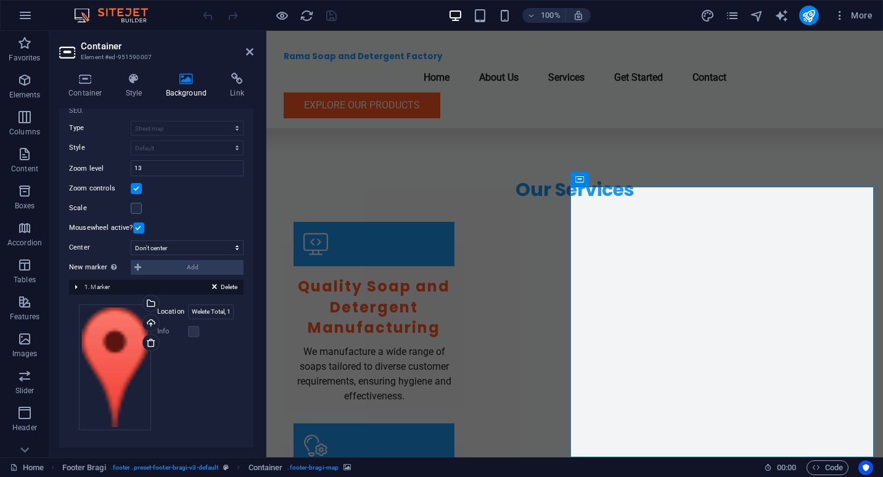
click at [209, 361] on div "Drag files here, click to choose files or select files from Files or our free s…" at bounding box center [156, 368] width 155 height 126
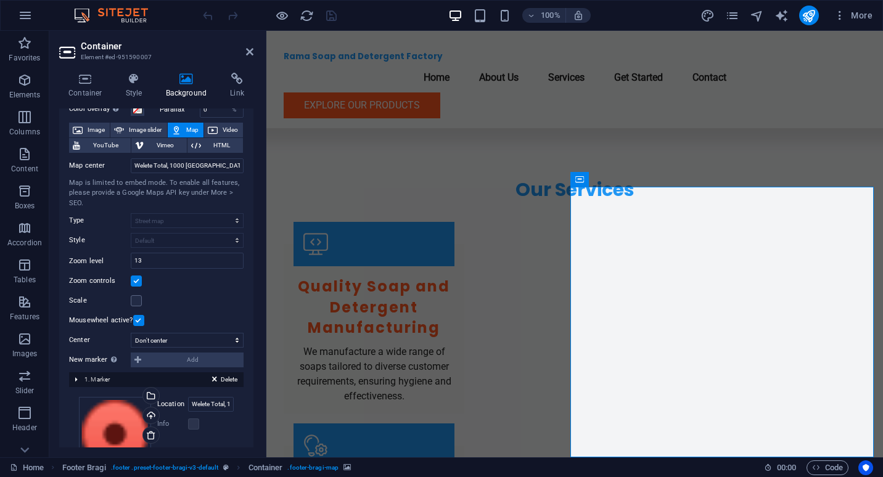
scroll to position [62, 0]
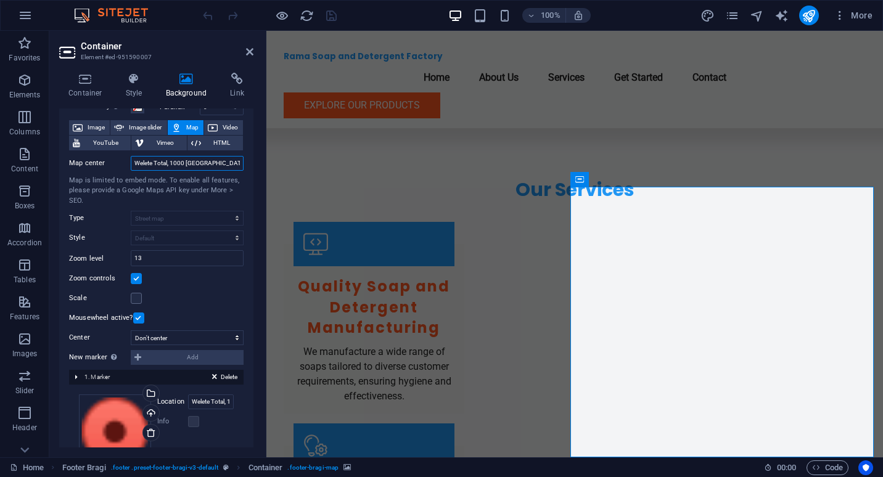
click at [186, 162] on input "Welete Total, 1000 Addis Ababa" at bounding box center [187, 163] width 113 height 15
click at [152, 335] on select "Don't center Center markers Center and zoom markers" at bounding box center [187, 338] width 113 height 15
click at [191, 308] on div "Map center Welete Total, 1000 Addis Ababa Map is limited to embed mode. To enab…" at bounding box center [156, 238] width 175 height 175
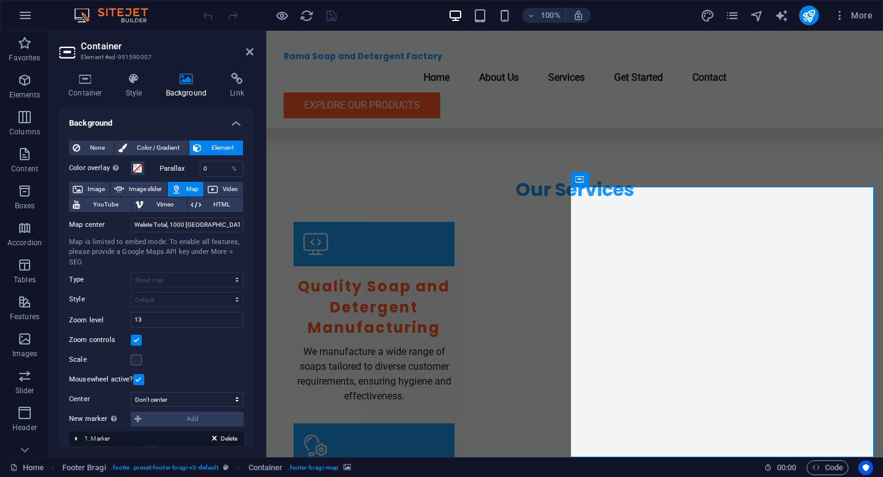
click at [162, 226] on input "Welete Total, 1000 Addis Ababa" at bounding box center [187, 225] width 113 height 15
click at [168, 226] on input "Welete Total, 1000 Addis Ababa" at bounding box center [187, 225] width 113 height 15
click at [182, 225] on input "Rama soap and detergent Factory, 1000 Addis Ababa" at bounding box center [187, 225] width 113 height 15
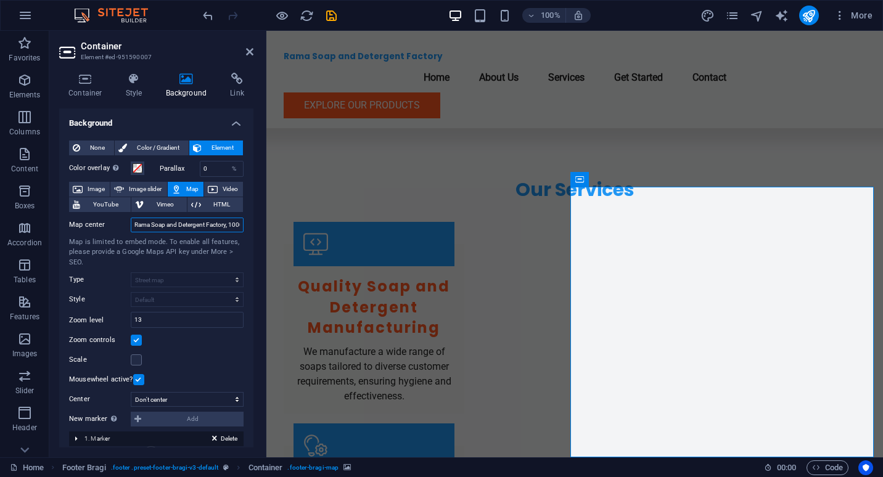
type input "Rama Soap and Detergent Factory, 1000 Addis Ababa"
drag, startPoint x: 250, startPoint y: 324, endPoint x: 256, endPoint y: 360, distance: 36.2
click at [256, 360] on div "Container Style Background Link Size Height Default px rem % vh vw Min. height …" at bounding box center [156, 260] width 214 height 395
click at [810, 15] on icon "publish" at bounding box center [809, 16] width 14 height 14
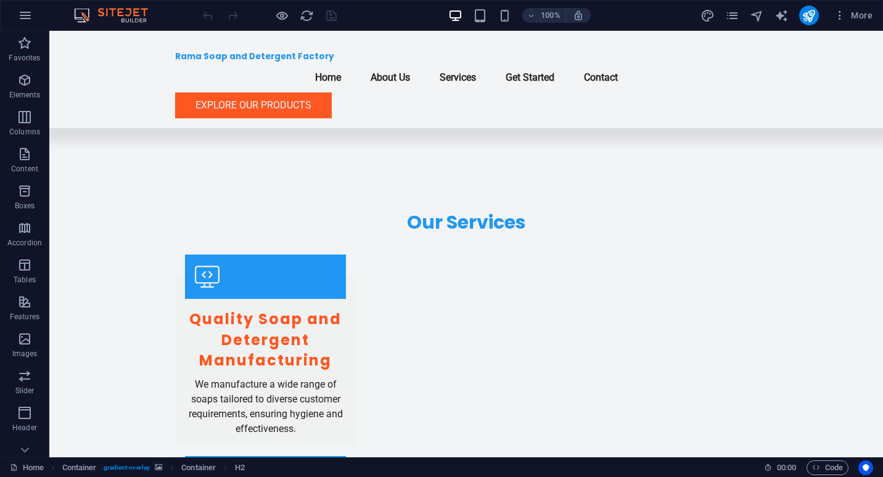
scroll to position [1335, 0]
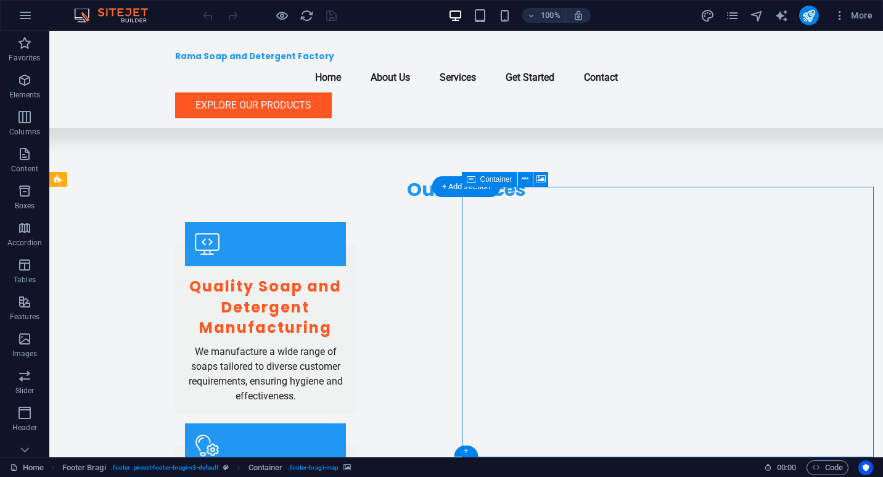
select select "px"
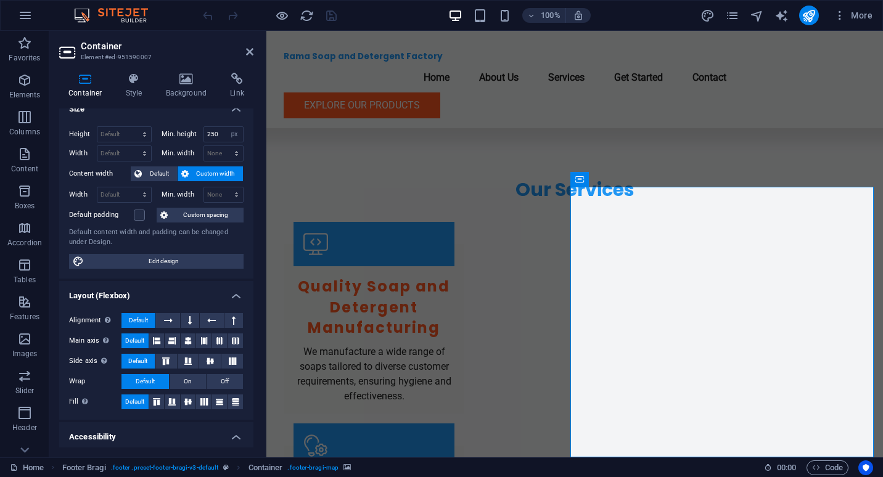
scroll to position [0, 0]
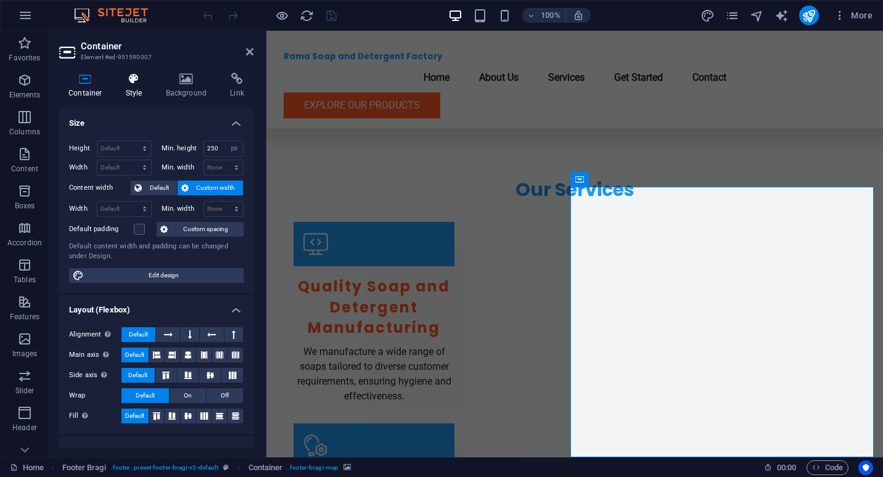
click at [141, 96] on h4 "Style" at bounding box center [137, 86] width 40 height 26
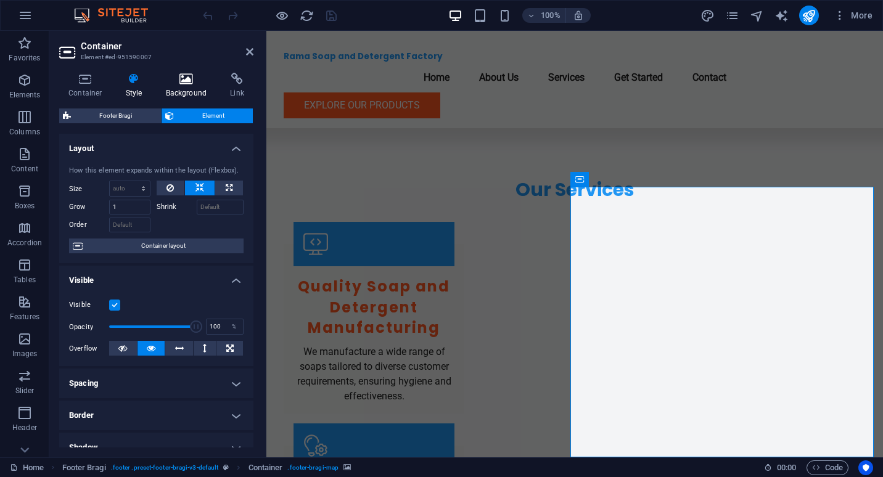
click at [175, 84] on icon at bounding box center [187, 79] width 60 height 12
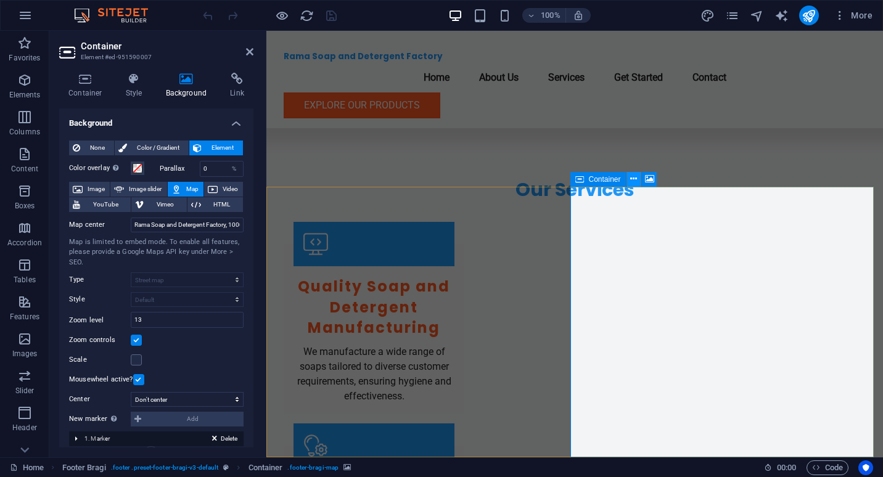
click at [635, 182] on icon at bounding box center [633, 179] width 7 height 13
click at [630, 178] on button at bounding box center [634, 179] width 15 height 15
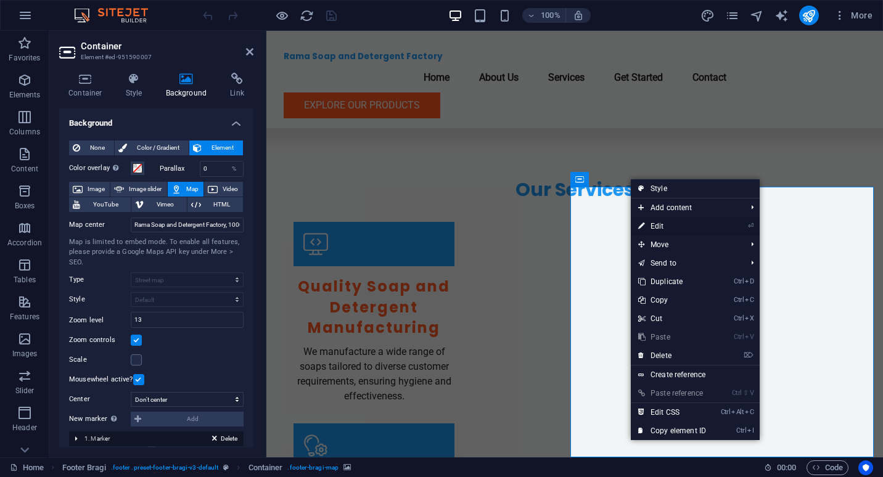
click at [651, 230] on link "⏎ Edit" at bounding box center [672, 226] width 83 height 19
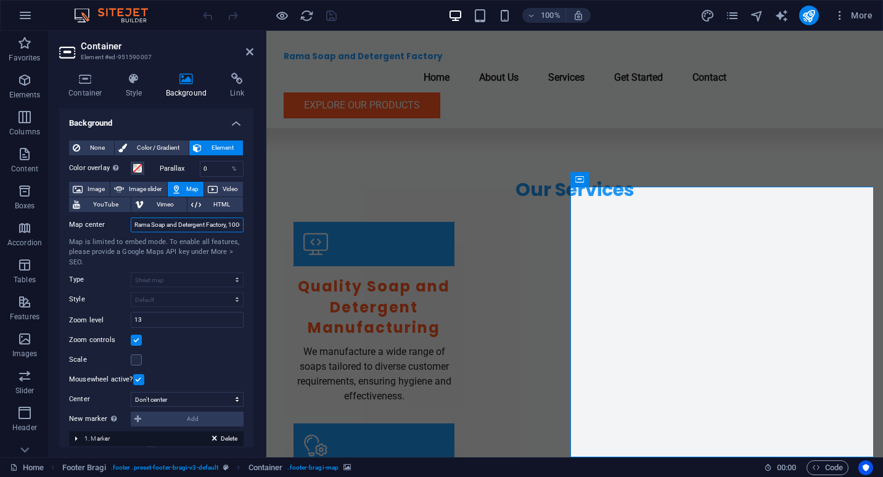
click at [210, 227] on input "Rama Soap and Detergent Factory, 1000 Addis Ababa" at bounding box center [187, 225] width 113 height 15
drag, startPoint x: 237, startPoint y: 228, endPoint x: 202, endPoint y: 228, distance: 35.2
click at [202, 228] on input "Rama Soap and Detergent Factory, Addis Ababa" at bounding box center [187, 225] width 113 height 15
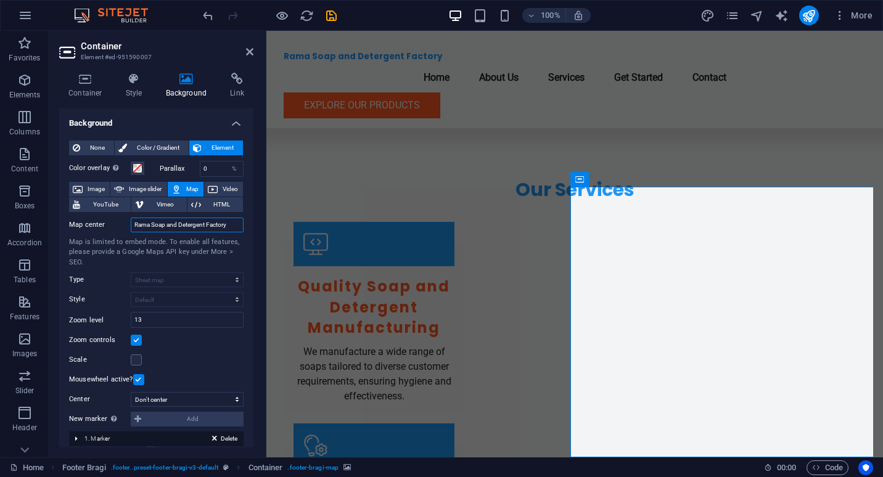
type input "Rama Soap and Detergent Factory"
click at [115, 231] on label "Map center" at bounding box center [100, 225] width 62 height 15
click at [131, 231] on input "Rama Soap and Detergent Factory" at bounding box center [187, 225] width 113 height 15
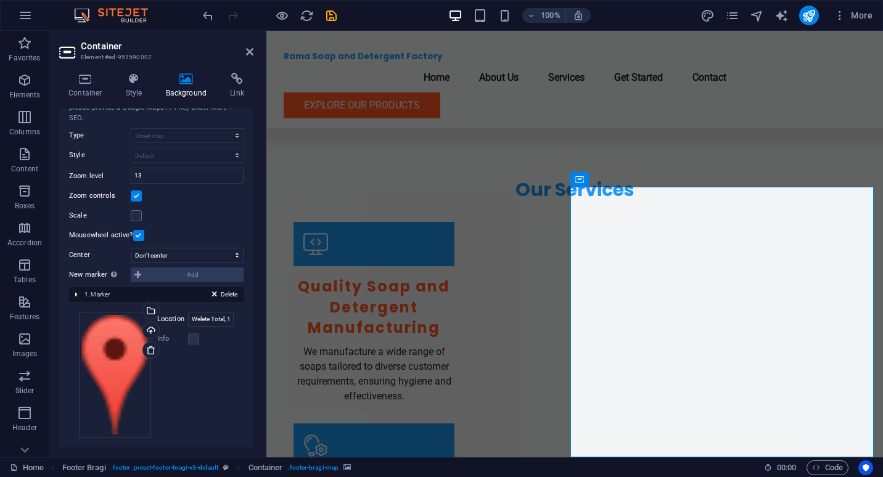
scroll to position [152, 0]
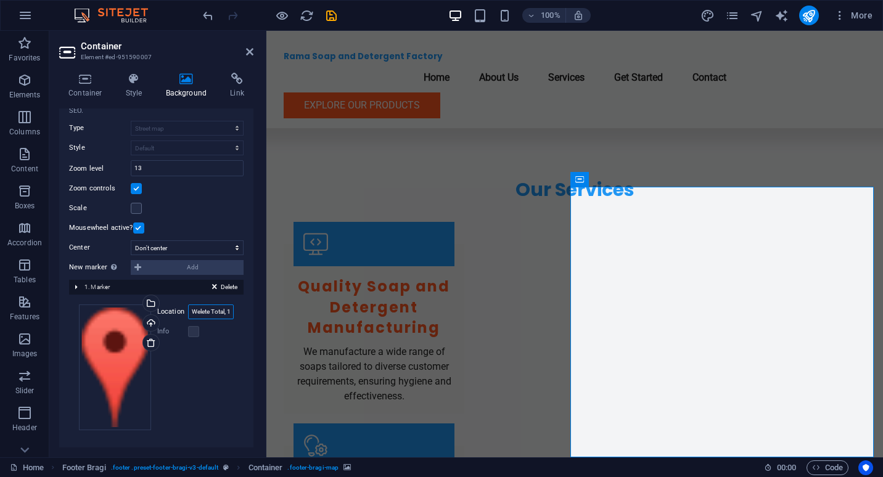
click at [205, 311] on input "Welete Total, 1000 Addis Ababa" at bounding box center [211, 312] width 46 height 15
type input "W"
type input "Rama Soap and Detergent Factory"
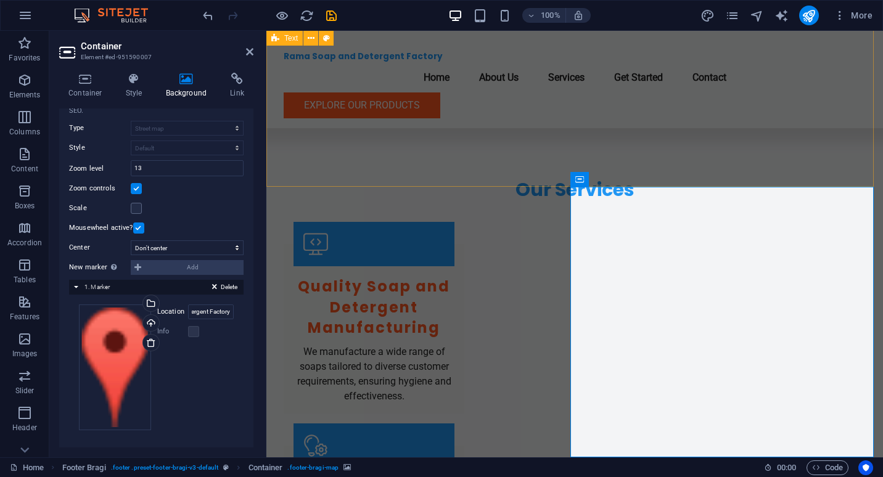
scroll to position [0, 0]
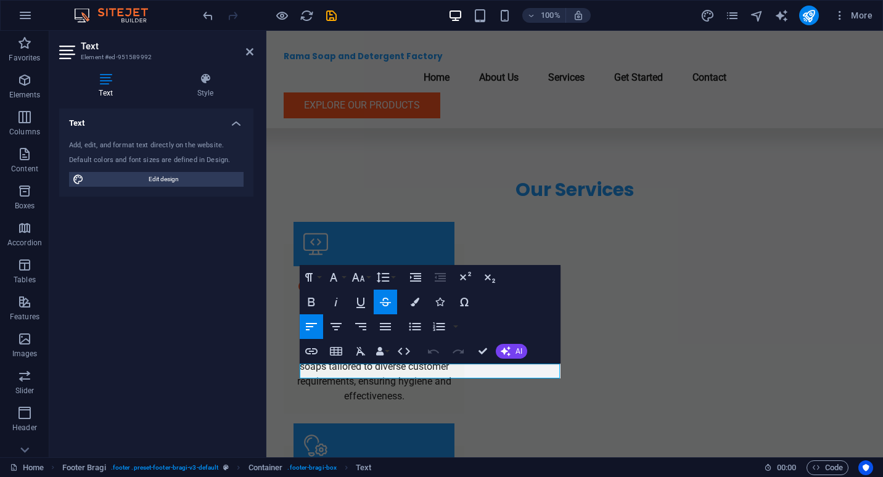
click at [384, 305] on icon "button" at bounding box center [385, 302] width 15 height 15
click at [379, 289] on button "Line Height" at bounding box center [385, 277] width 23 height 25
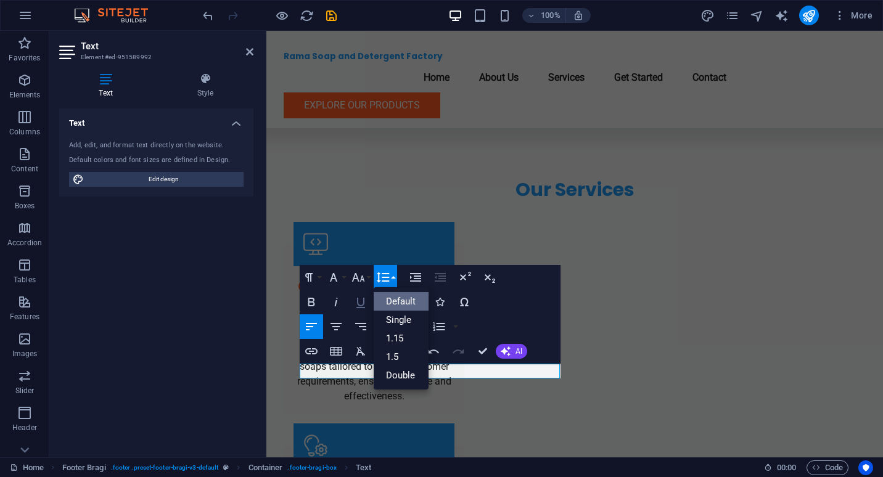
click at [359, 313] on button "Underline" at bounding box center [360, 302] width 23 height 25
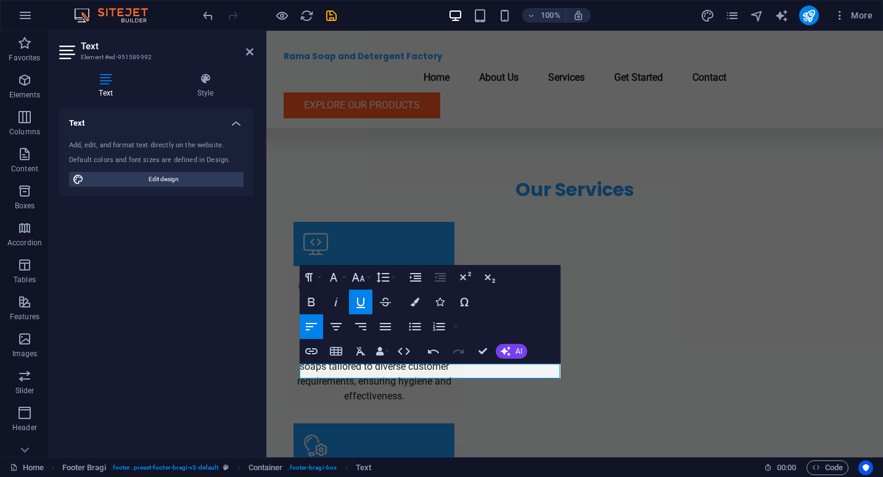
click at [360, 305] on icon "button" at bounding box center [361, 303] width 9 height 10
click at [362, 308] on icon "button" at bounding box center [360, 302] width 15 height 15
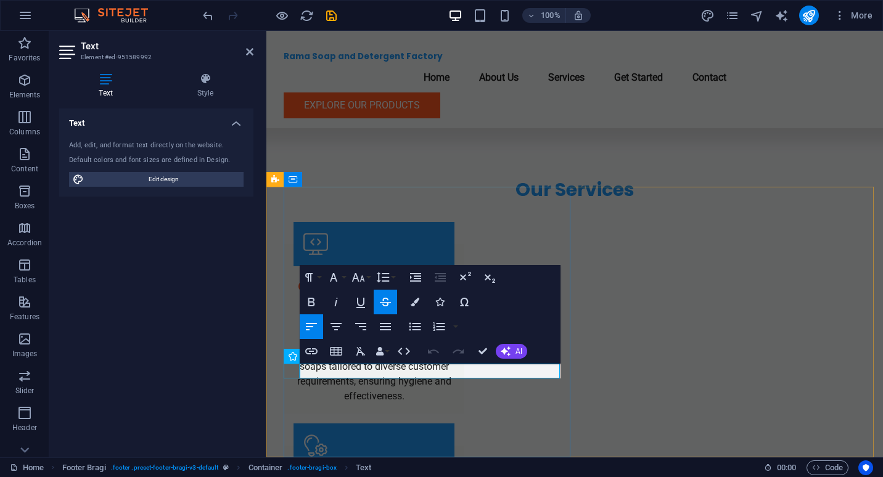
drag, startPoint x: 374, startPoint y: 371, endPoint x: 284, endPoint y: 370, distance: 89.4
click at [385, 300] on icon "button" at bounding box center [385, 302] width 15 height 15
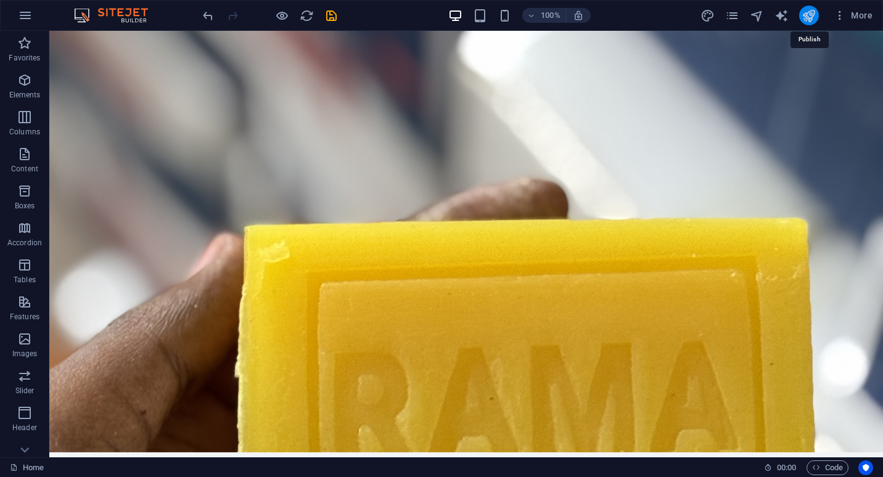
click at [804, 17] on icon "publish" at bounding box center [809, 16] width 14 height 14
